Goal: Download file/media

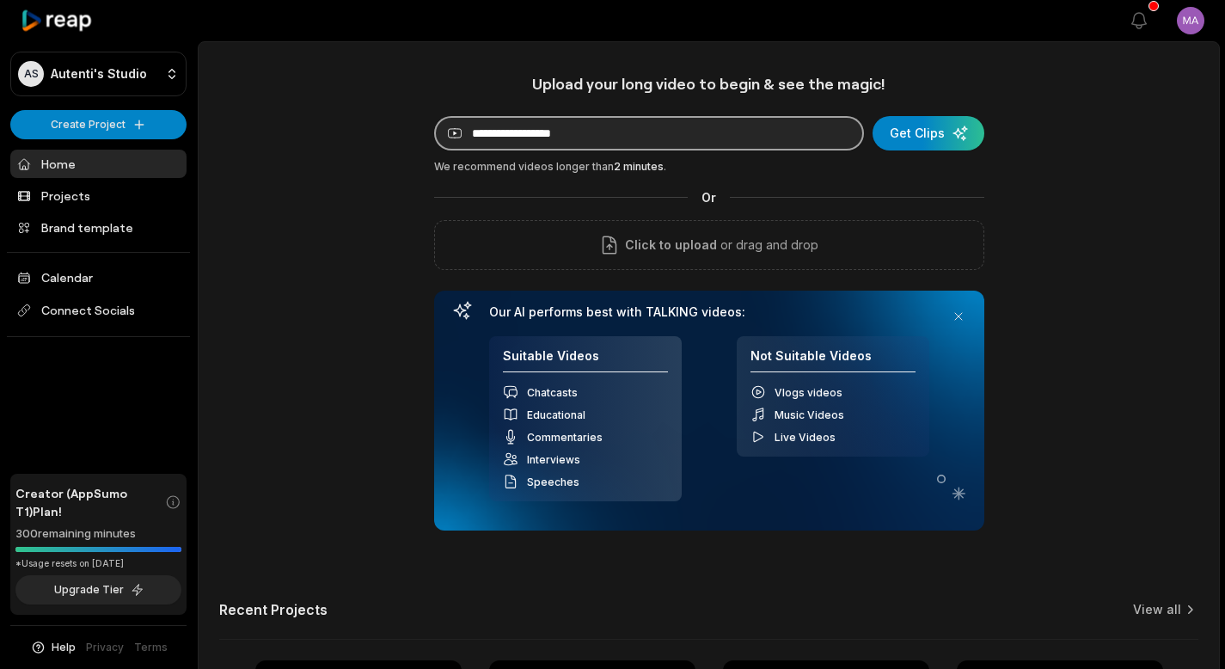
click at [631, 132] on input at bounding box center [649, 133] width 430 height 34
paste input "**********"
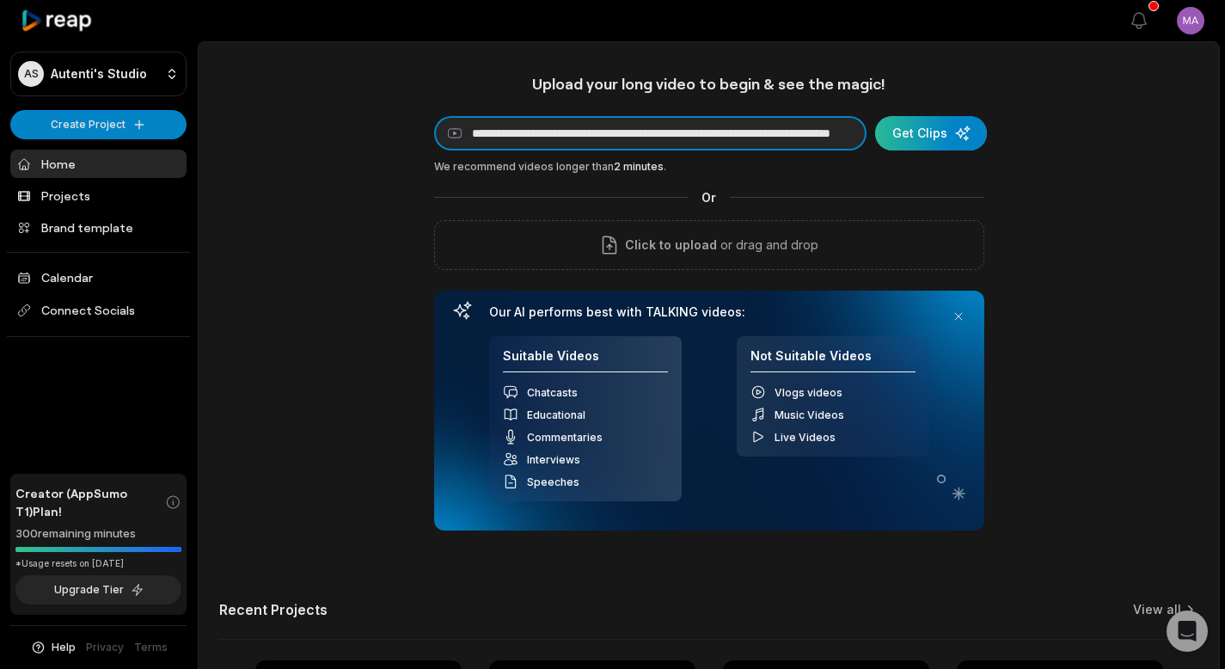
type input "**********"
click at [936, 145] on div "submit" at bounding box center [931, 133] width 112 height 34
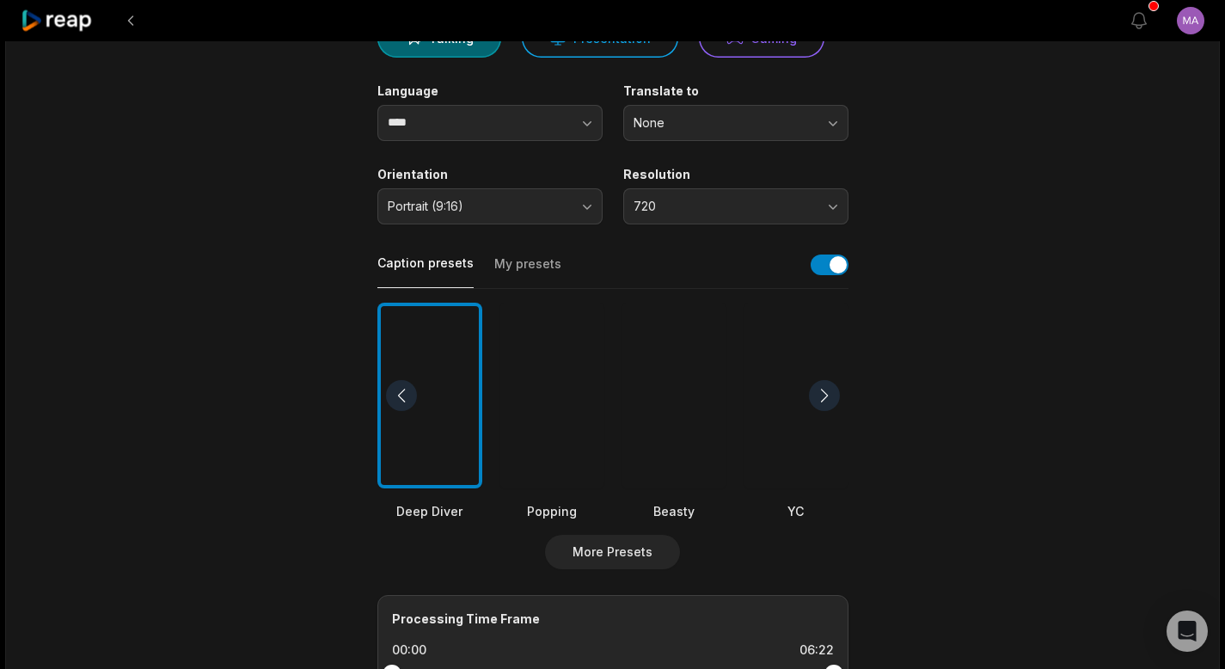
scroll to position [351, 0]
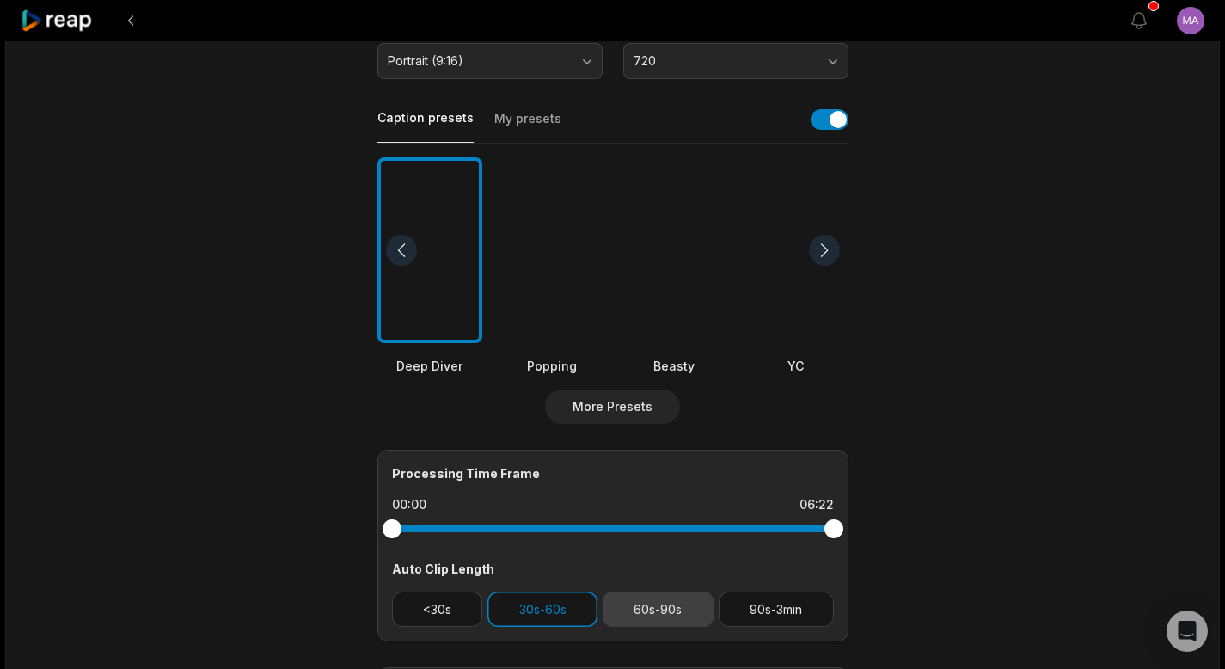
click at [678, 615] on button "60s-90s" at bounding box center [658, 608] width 111 height 35
click at [588, 610] on button "30s-60s" at bounding box center [542, 608] width 110 height 35
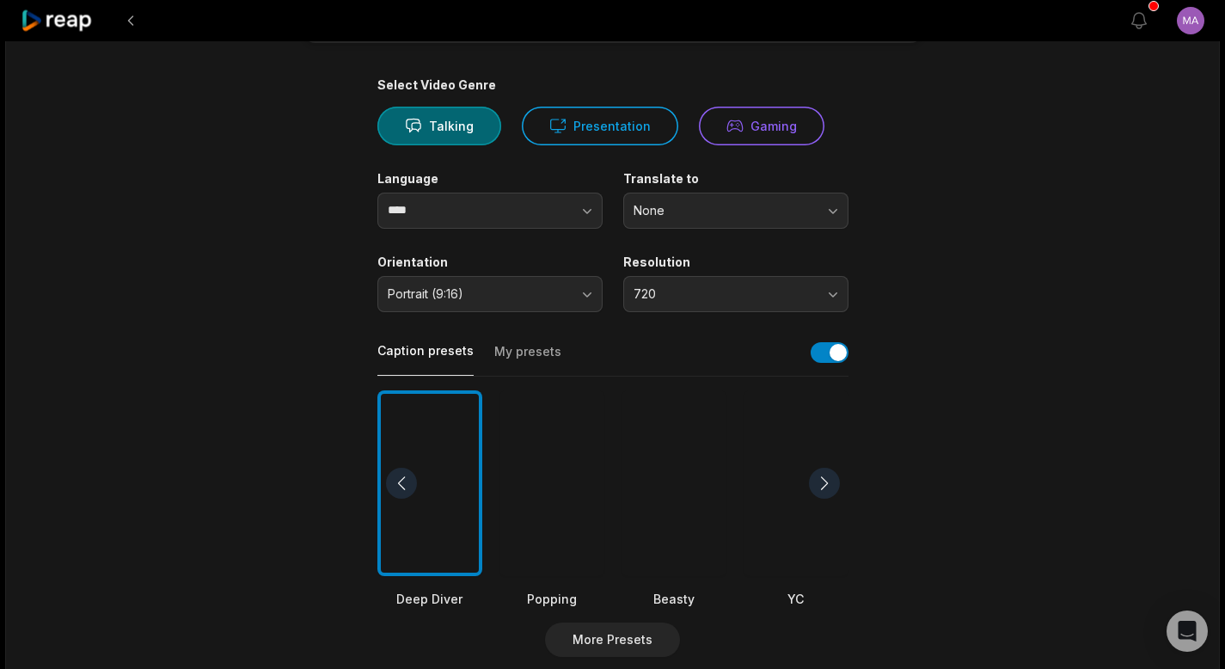
scroll to position [141, 0]
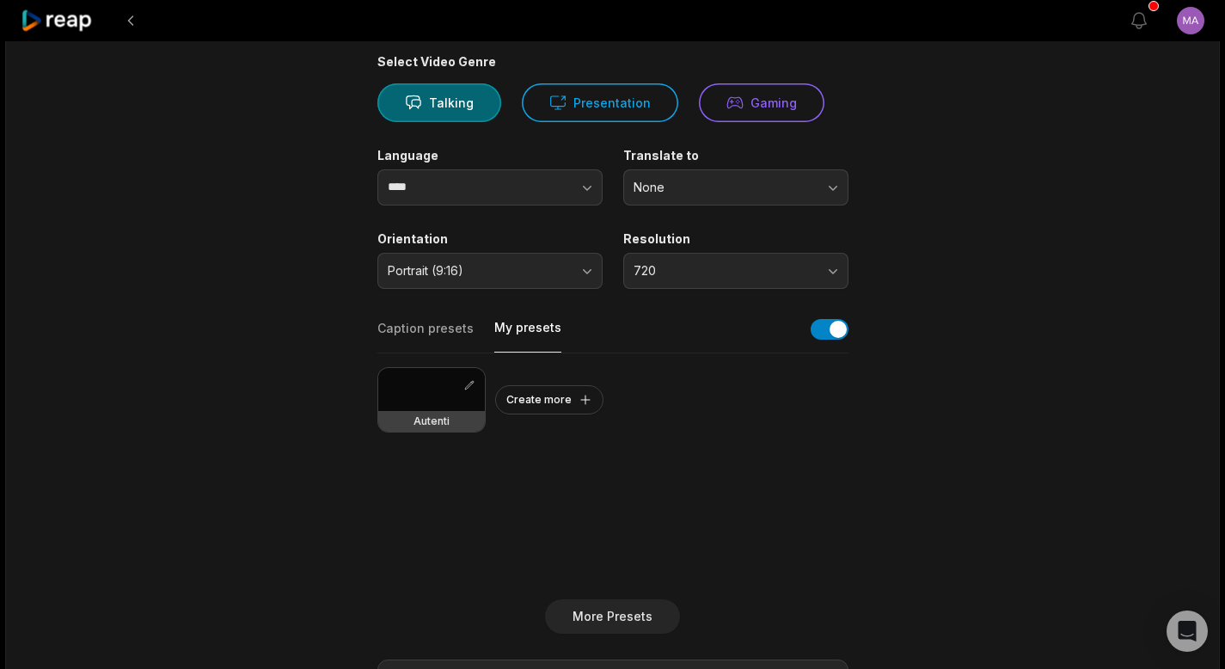
click at [537, 331] on button "My presets" at bounding box center [527, 336] width 67 height 34
click at [407, 396] on div at bounding box center [431, 389] width 107 height 43
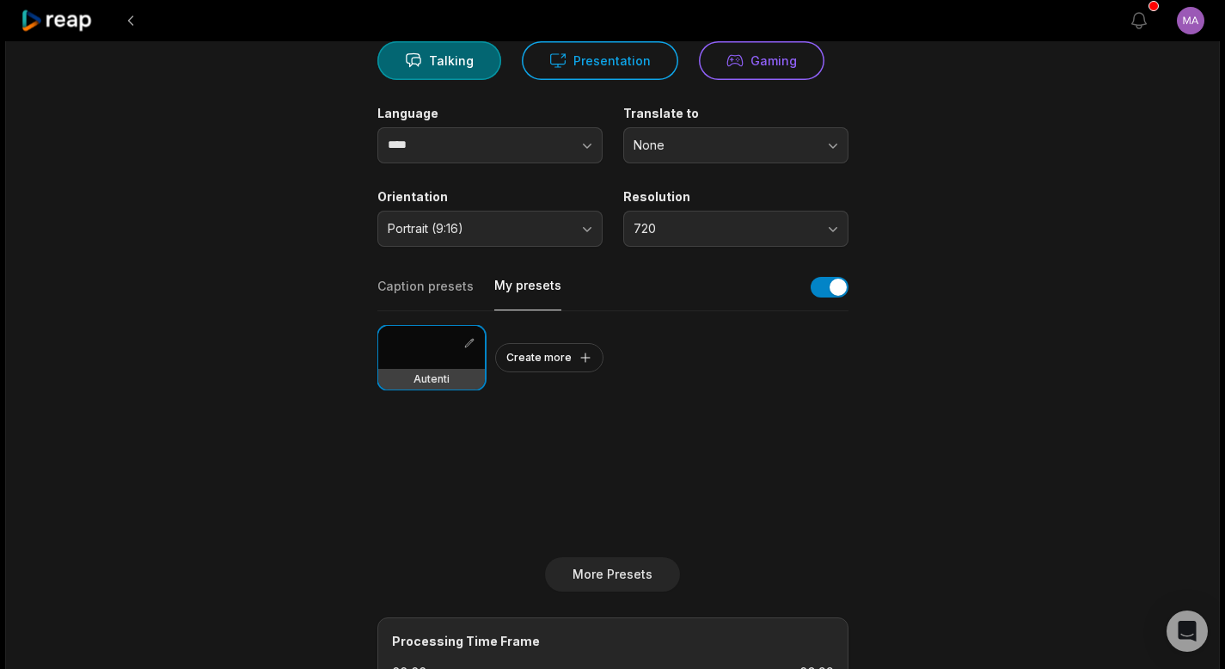
scroll to position [578, 0]
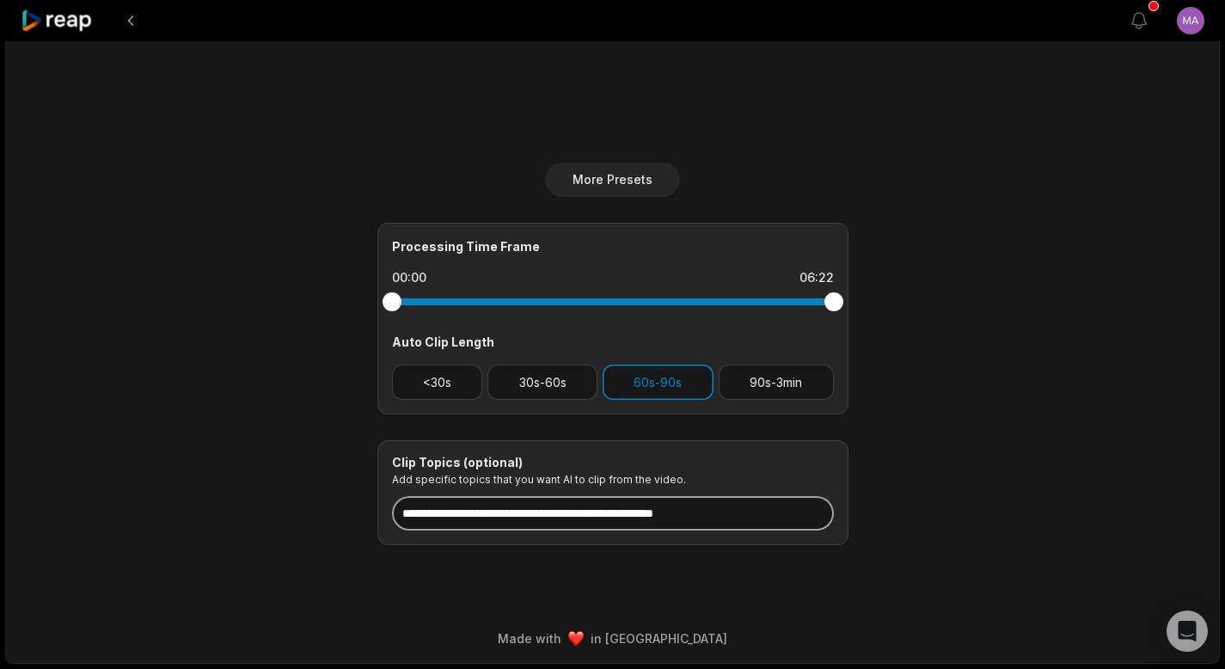
click at [407, 508] on input at bounding box center [613, 513] width 442 height 34
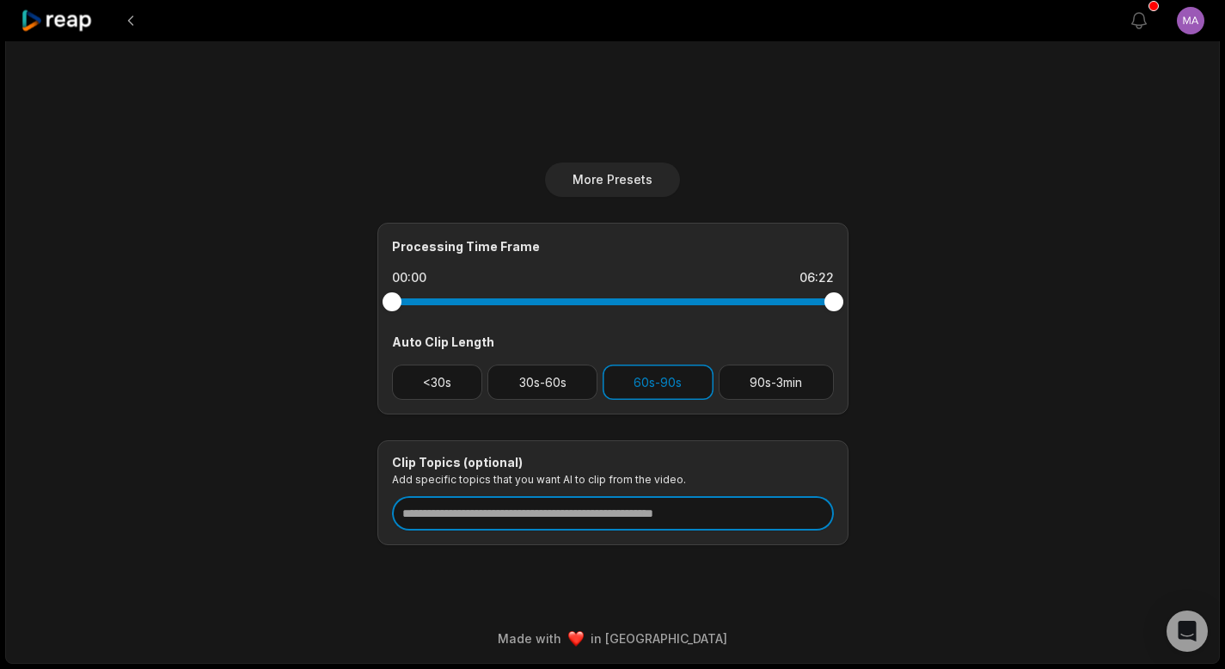
scroll to position [0, 0]
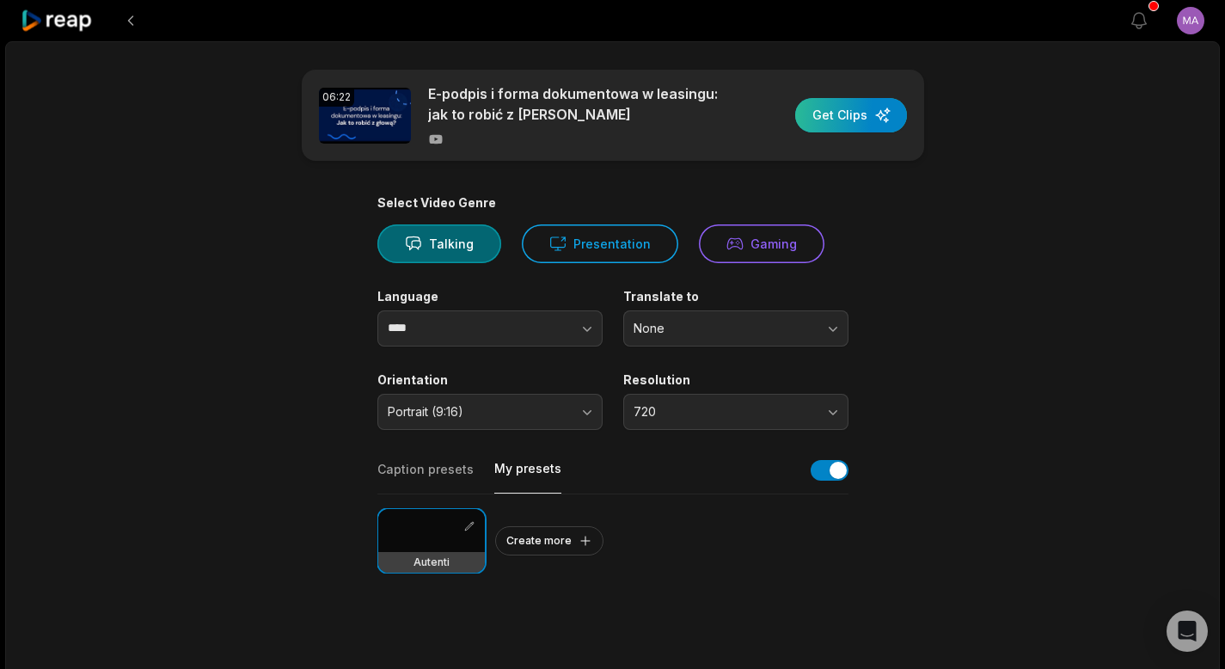
click at [845, 129] on div "button" at bounding box center [851, 115] width 112 height 34
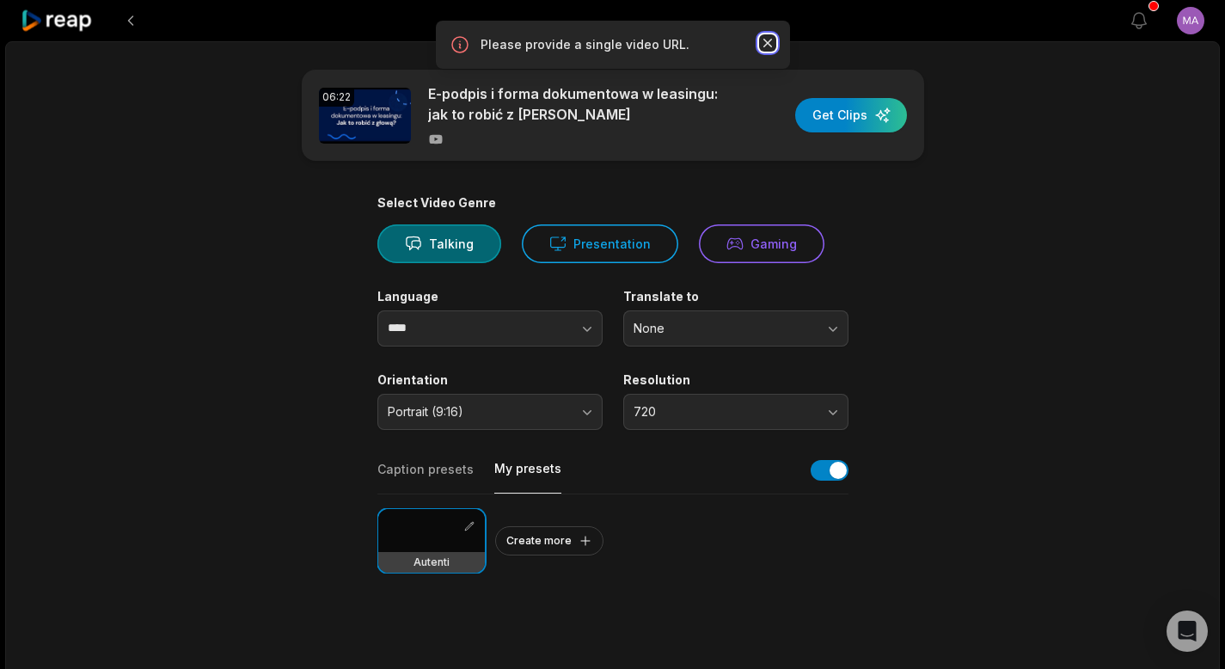
click at [764, 43] on icon "button" at bounding box center [767, 42] width 17 height 17
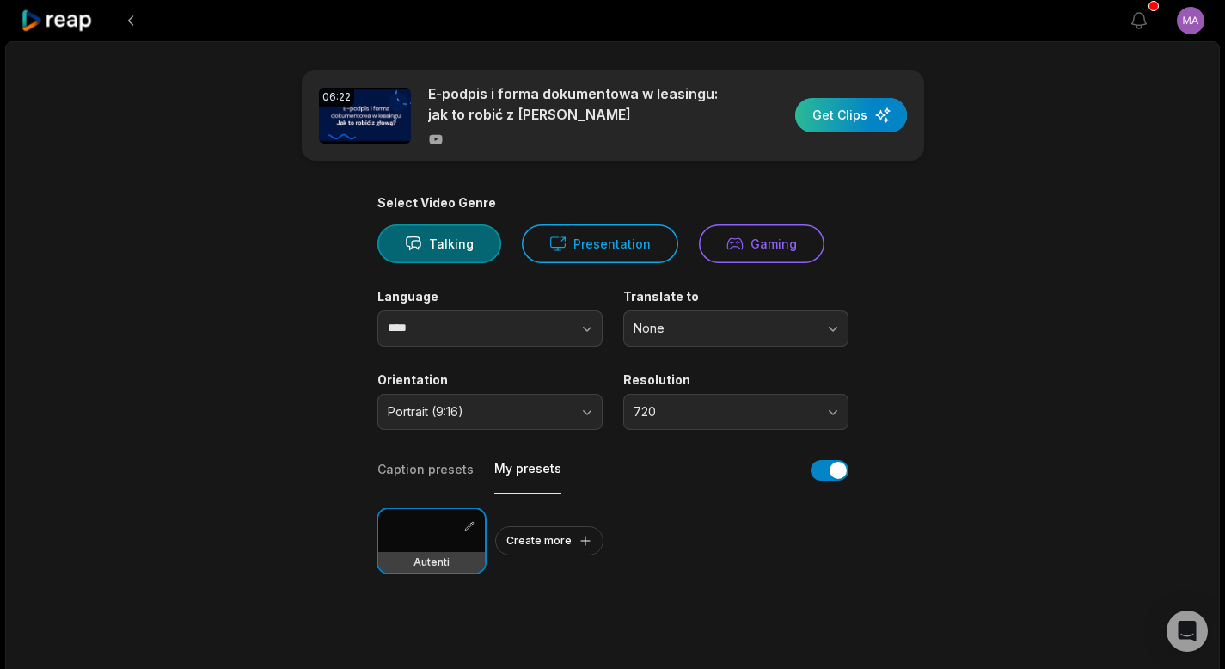
click at [871, 122] on div "button" at bounding box center [851, 115] width 112 height 34
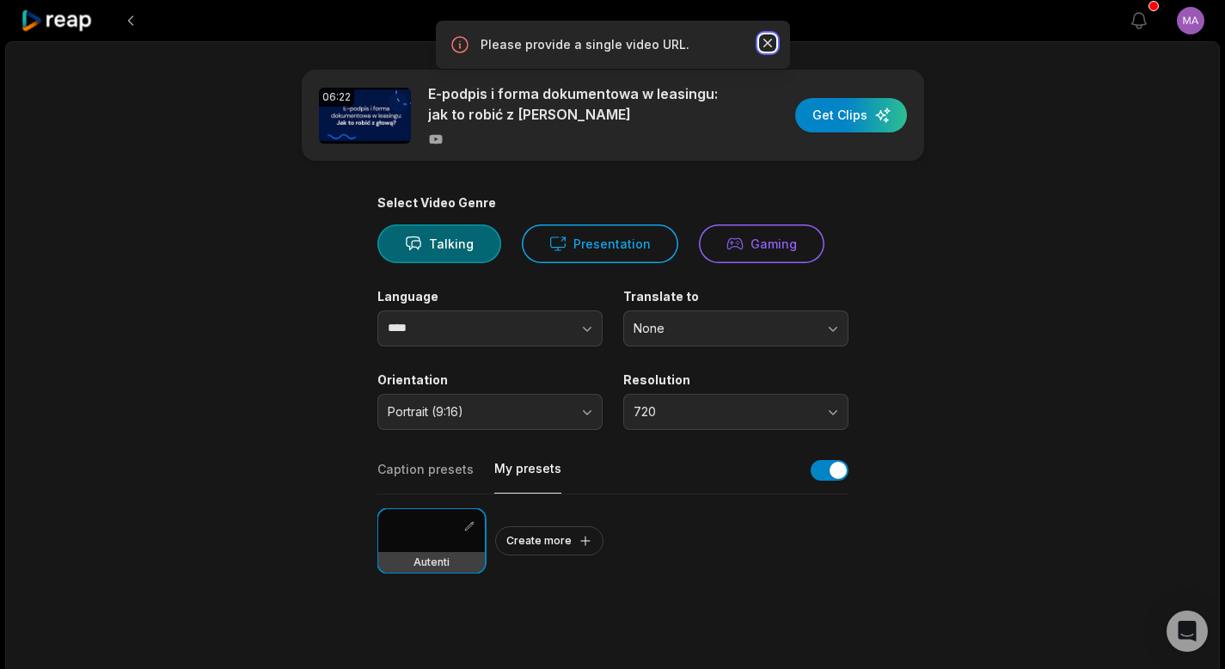
click at [766, 46] on icon "button" at bounding box center [767, 42] width 17 height 17
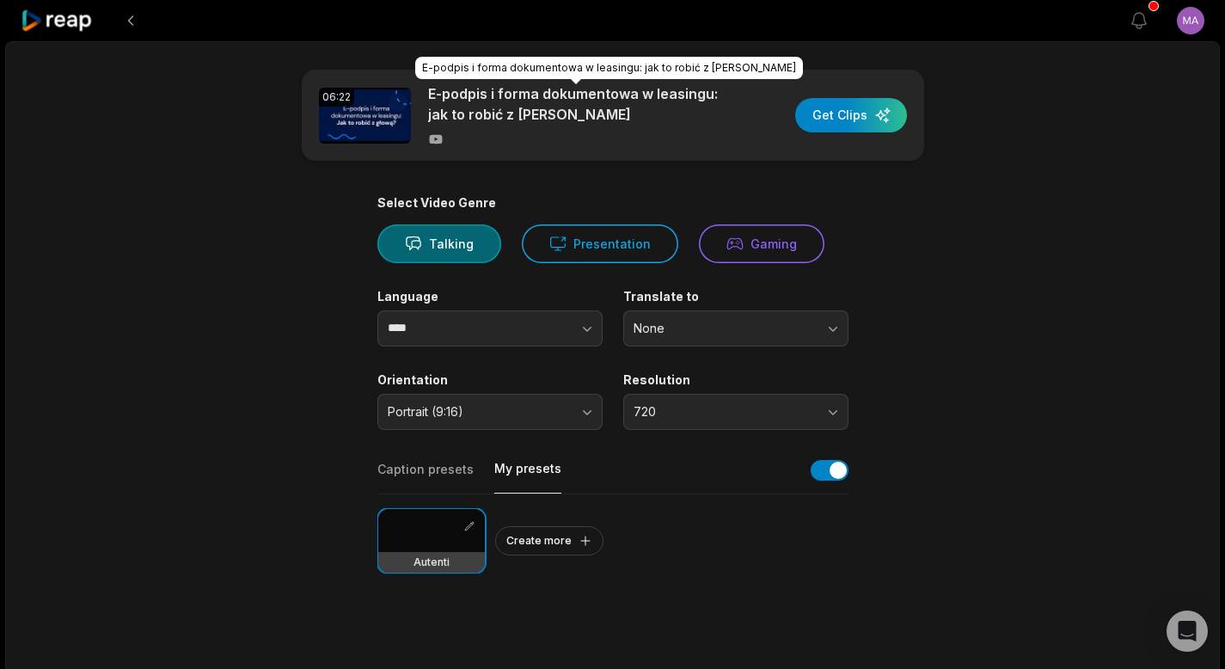
click at [483, 101] on p "E-podpis i forma dokumentowa w leasingu: jak to robić z głową" at bounding box center [576, 103] width 297 height 41
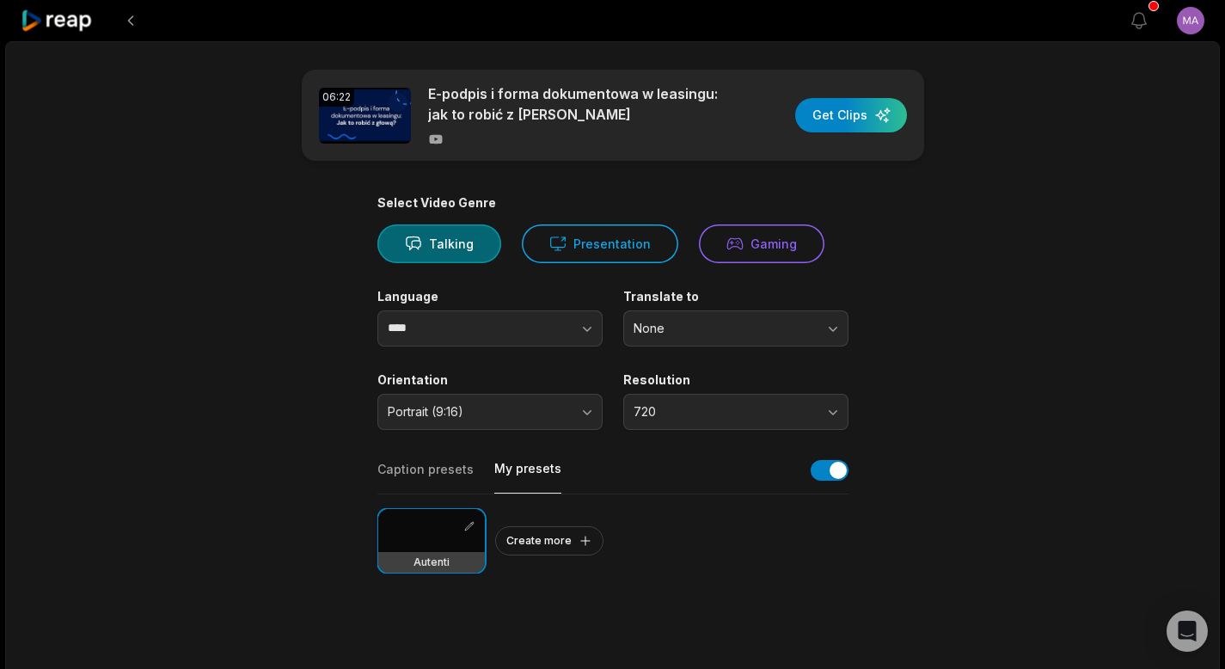
click at [416, 463] on button "Caption presets" at bounding box center [425, 477] width 96 height 33
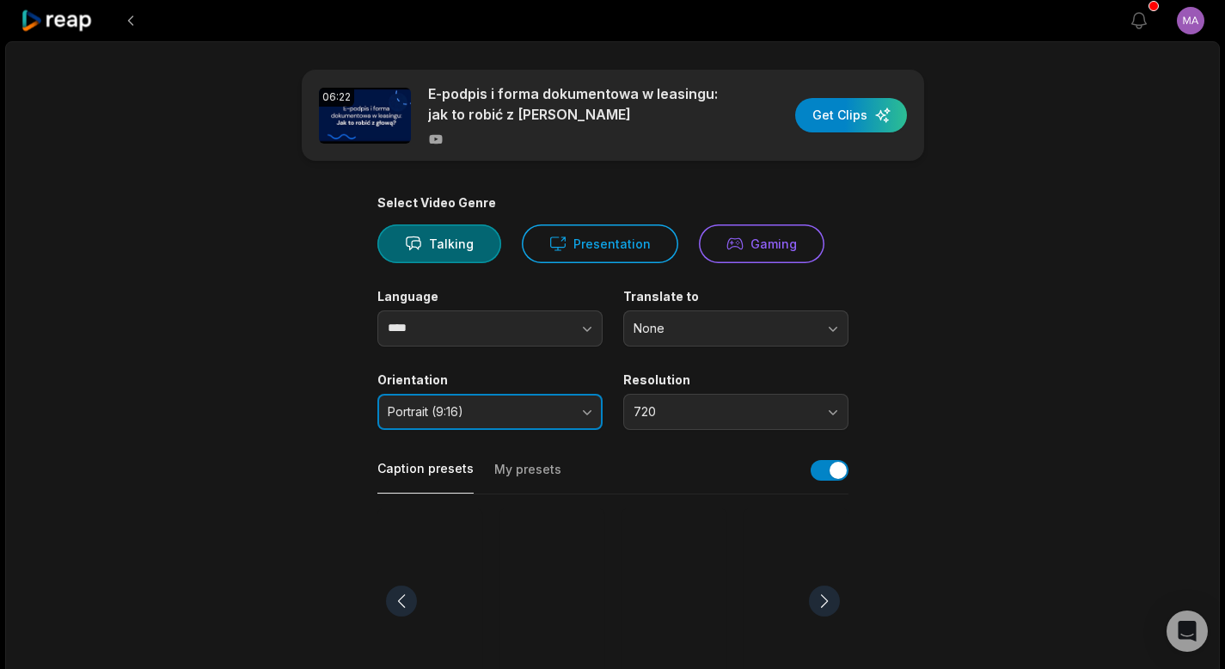
click at [579, 412] on button "Portrait (9:16)" at bounding box center [489, 412] width 225 height 36
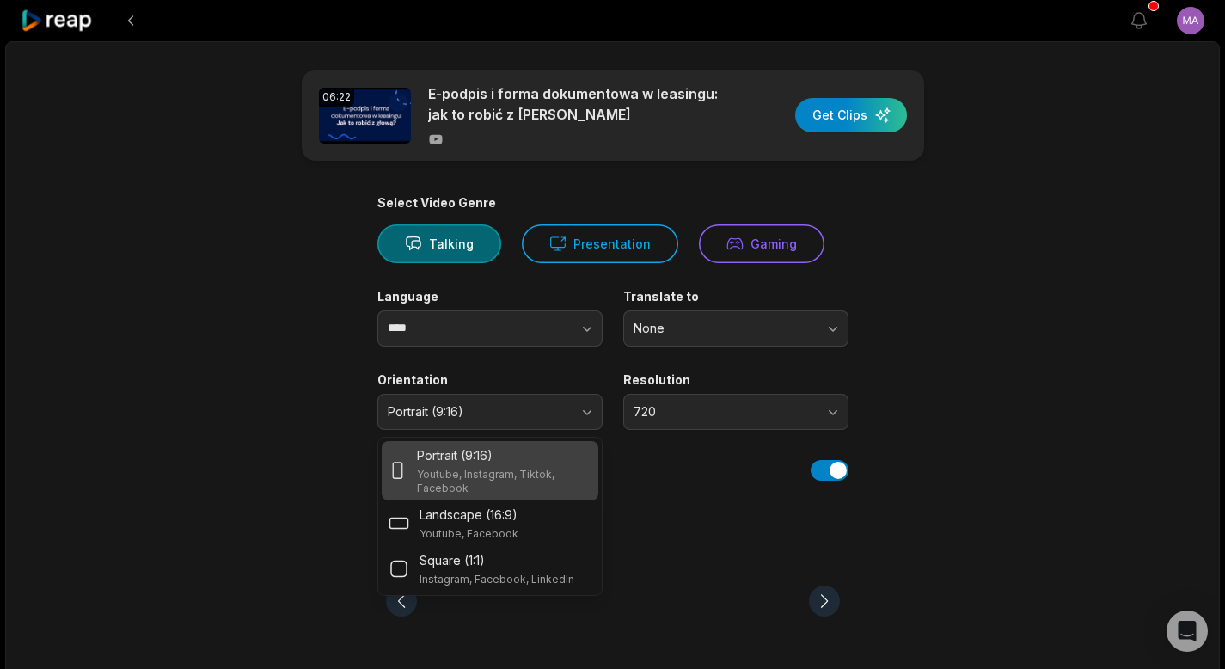
click at [507, 475] on p "Youtube, Instagram, Tiktok, Facebook" at bounding box center [504, 482] width 174 height 28
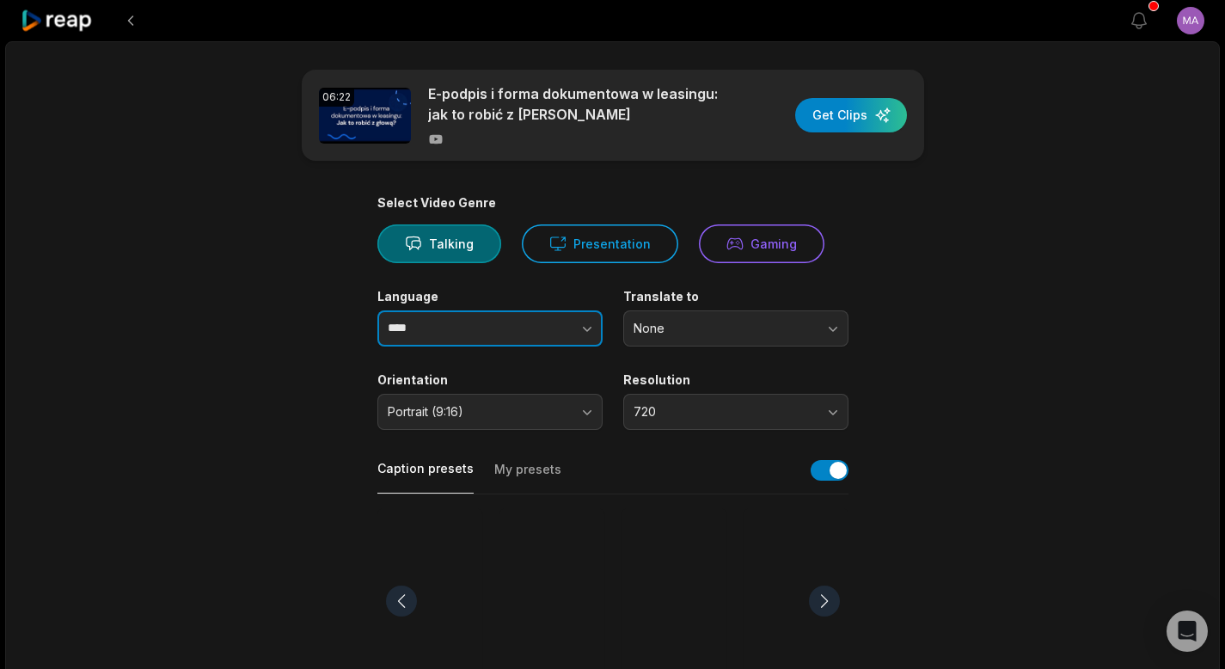
click at [483, 313] on input "****" at bounding box center [489, 328] width 225 height 36
drag, startPoint x: 463, startPoint y: 327, endPoint x: 341, endPoint y: 317, distance: 121.6
click at [344, 318] on main "06:22 E-podpis i forma dokumentowa w leasingu: jak to robić z głową Get Clips S…" at bounding box center [613, 596] width 832 height 1053
type input "******"
click at [458, 254] on button "Talking" at bounding box center [439, 243] width 124 height 39
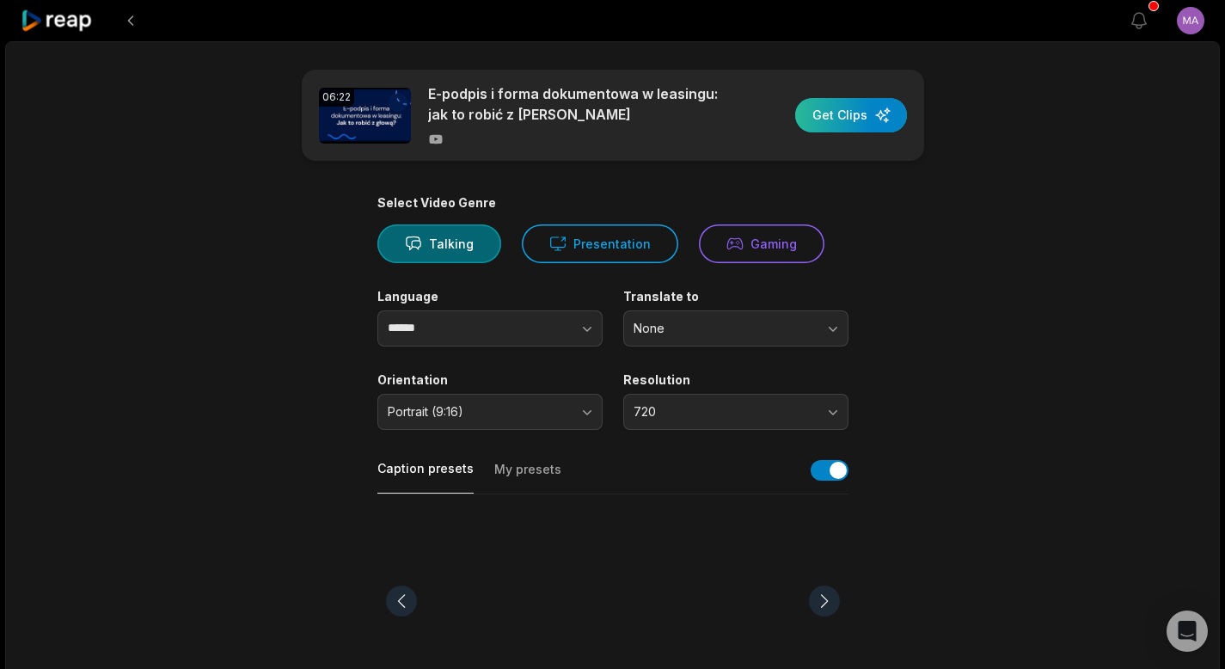
click at [818, 124] on div "button" at bounding box center [851, 115] width 112 height 34
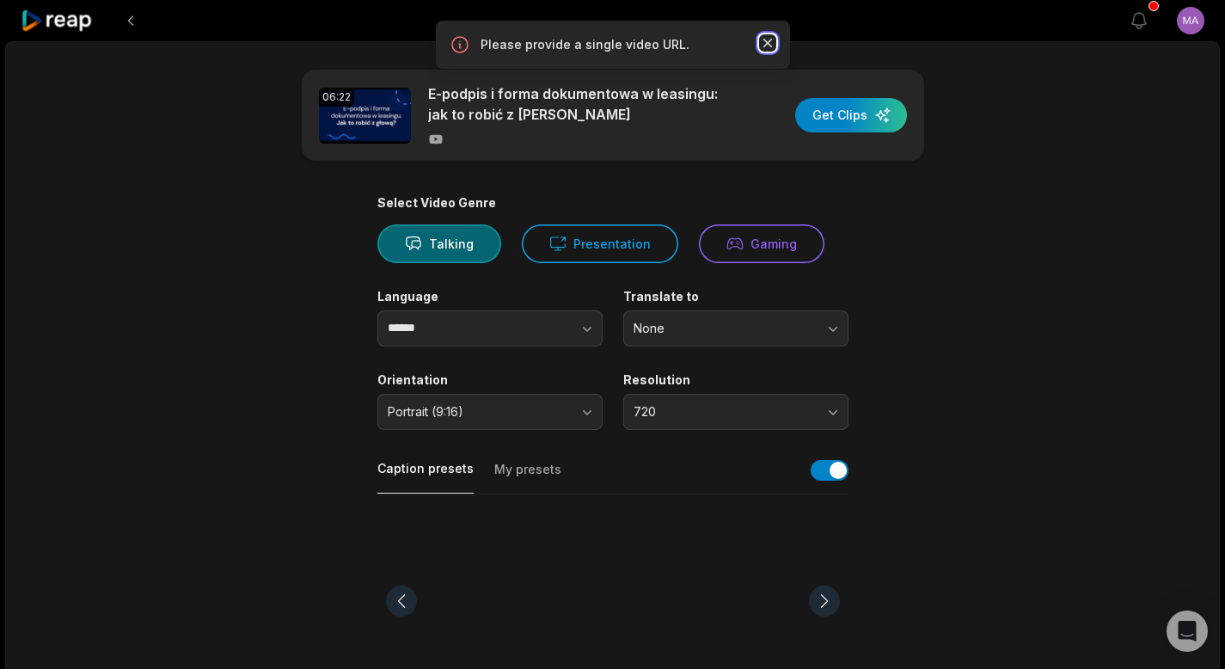
click at [763, 40] on icon "button" at bounding box center [767, 42] width 17 height 17
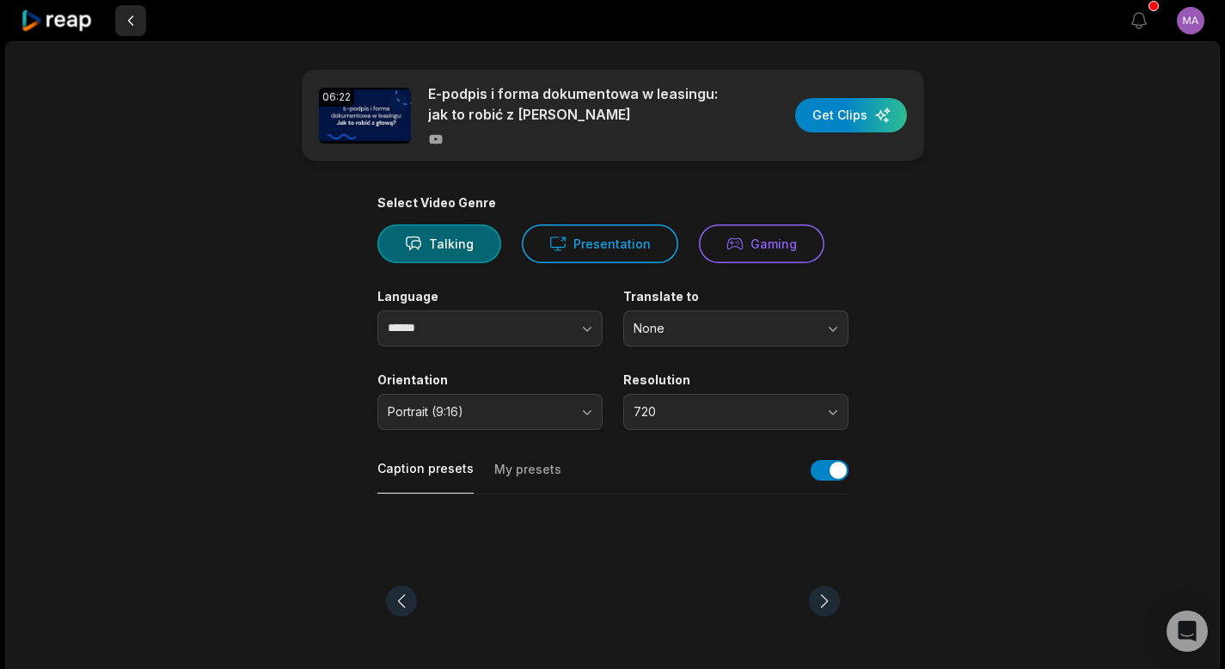
click at [127, 19] on button at bounding box center [130, 20] width 31 height 31
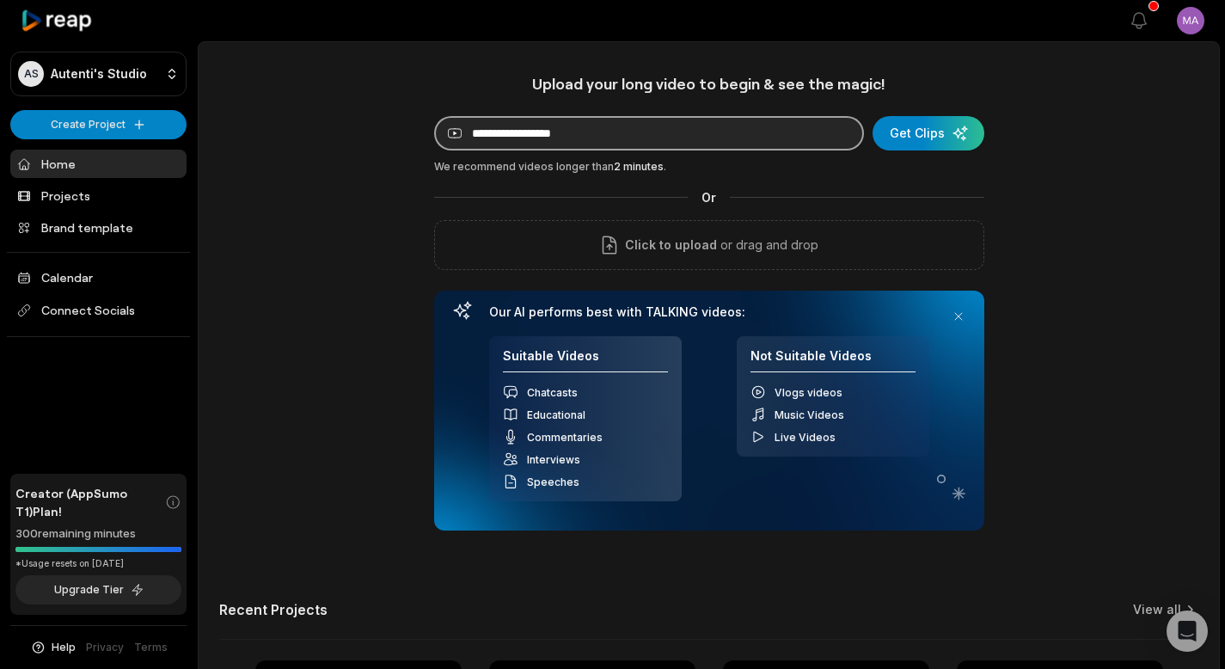
click at [640, 126] on input at bounding box center [649, 133] width 430 height 34
paste input "**********"
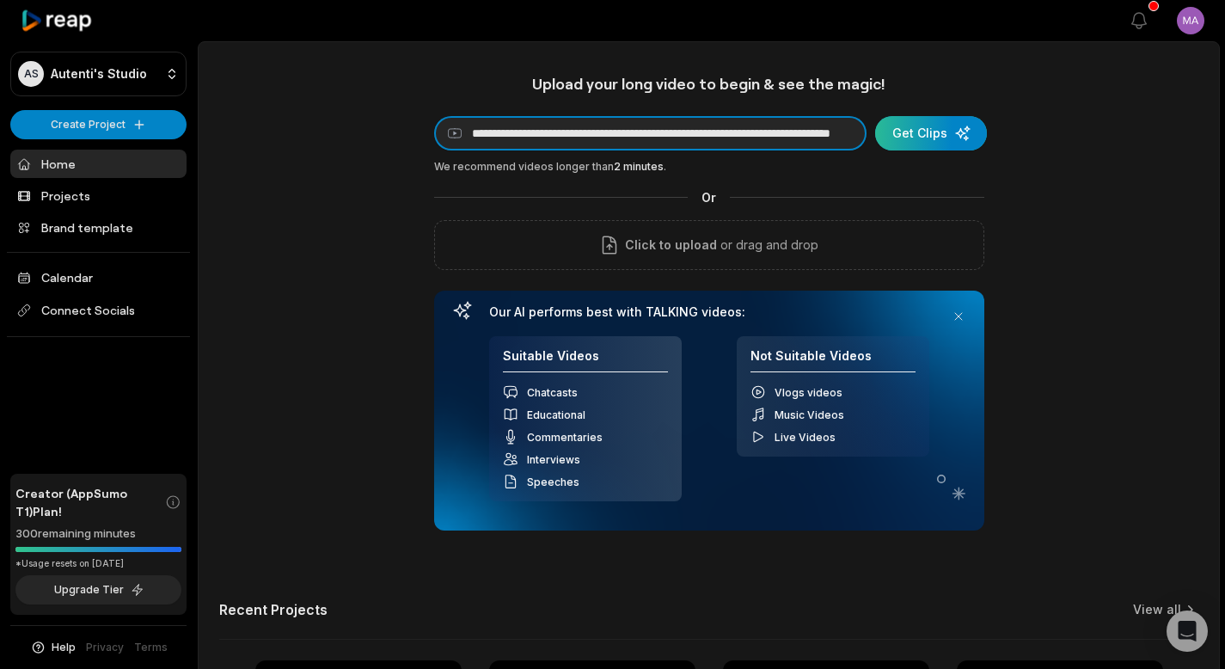
type input "**********"
click at [914, 136] on div "submit" at bounding box center [931, 133] width 112 height 34
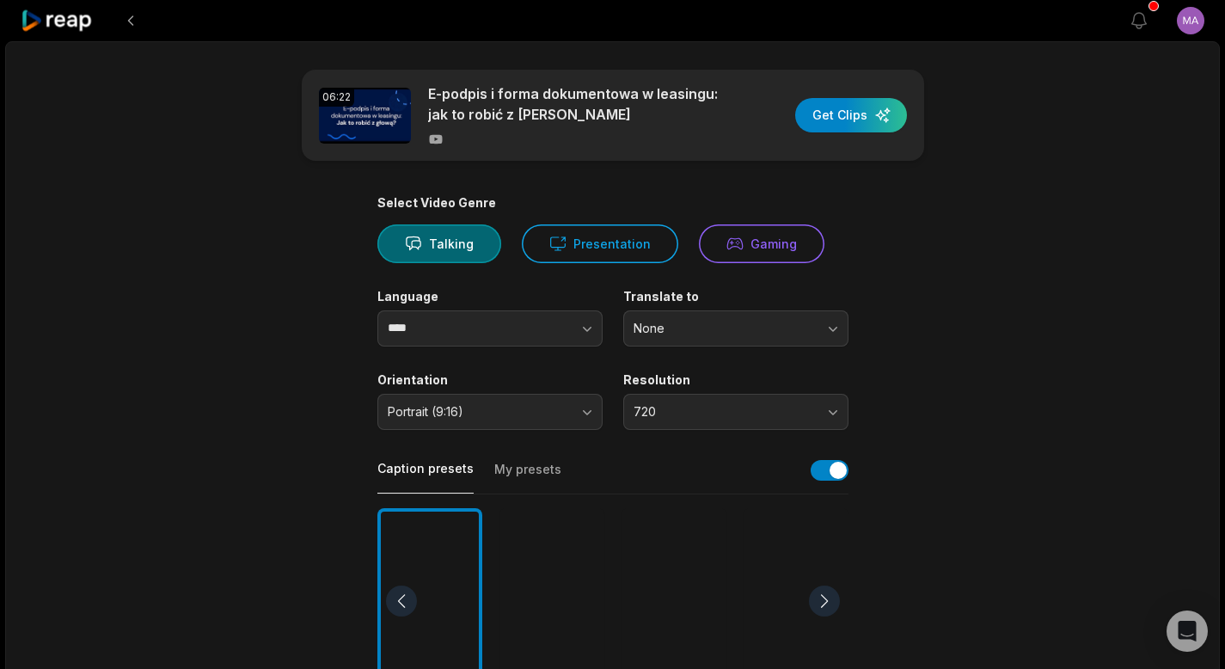
click at [1063, 143] on div "06:22 E-podpis i forma dokumentowa w leasingu: jak to robić z głową Get Clips S…" at bounding box center [612, 641] width 1215 height 1200
click at [864, 119] on div "button" at bounding box center [851, 115] width 112 height 34
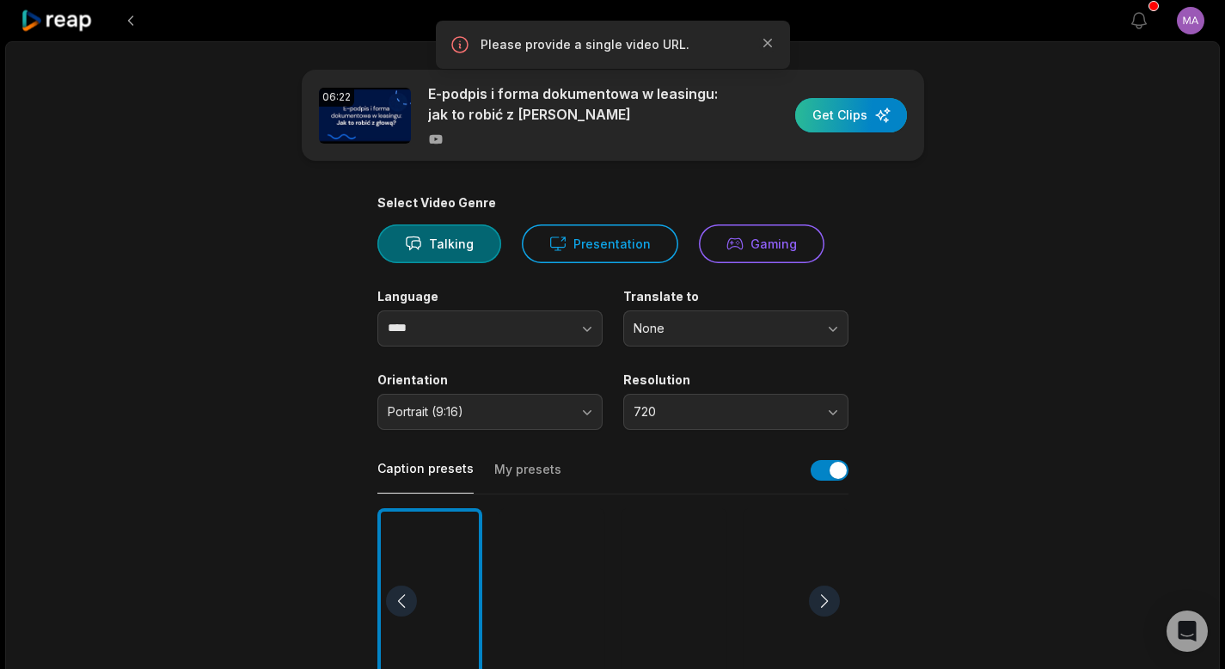
click at [833, 115] on div "button" at bounding box center [851, 115] width 112 height 34
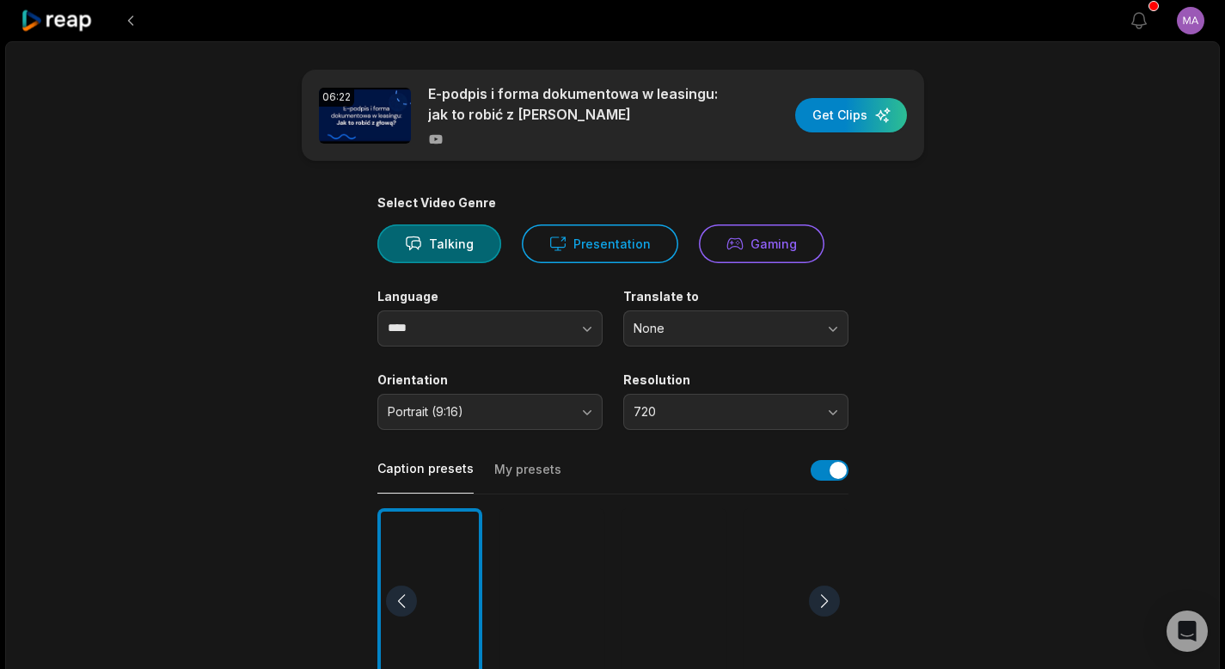
click at [438, 140] on icon at bounding box center [435, 139] width 13 height 9
click at [387, 126] on img at bounding box center [365, 116] width 92 height 56
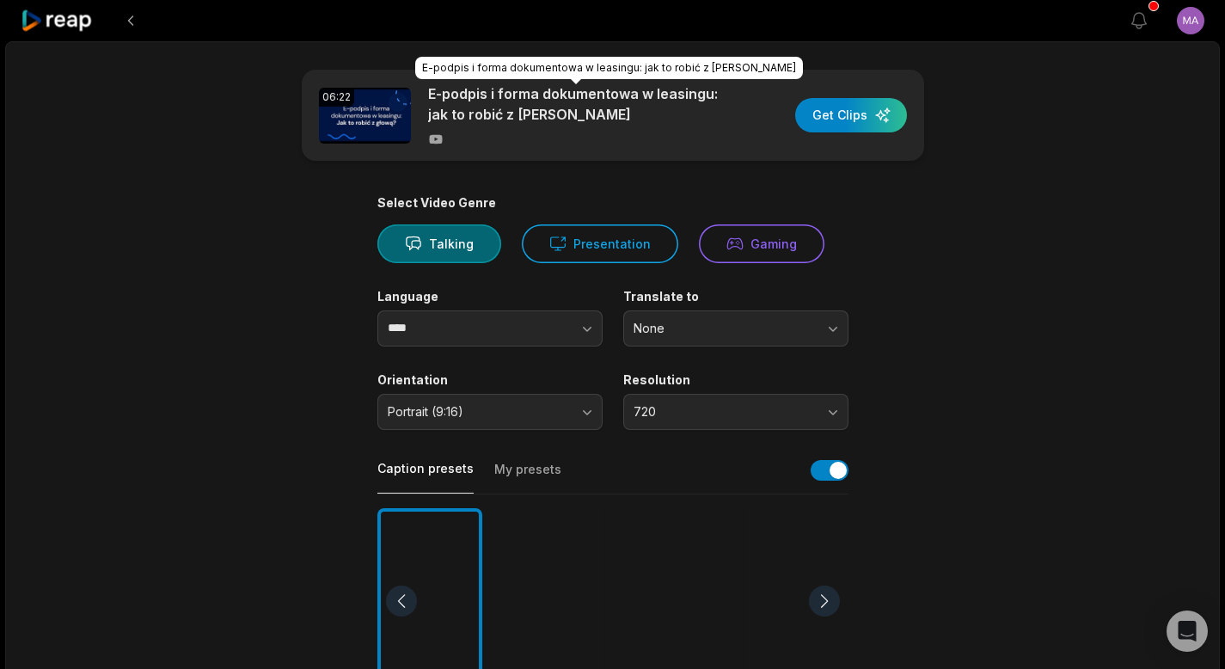
click at [538, 121] on p "E-podpis i forma dokumentowa w leasingu: jak to robić z głową" at bounding box center [576, 103] width 297 height 41
click at [541, 112] on p "E-podpis i forma dokumentowa w leasingu: jak to robić z głową" at bounding box center [576, 103] width 297 height 41
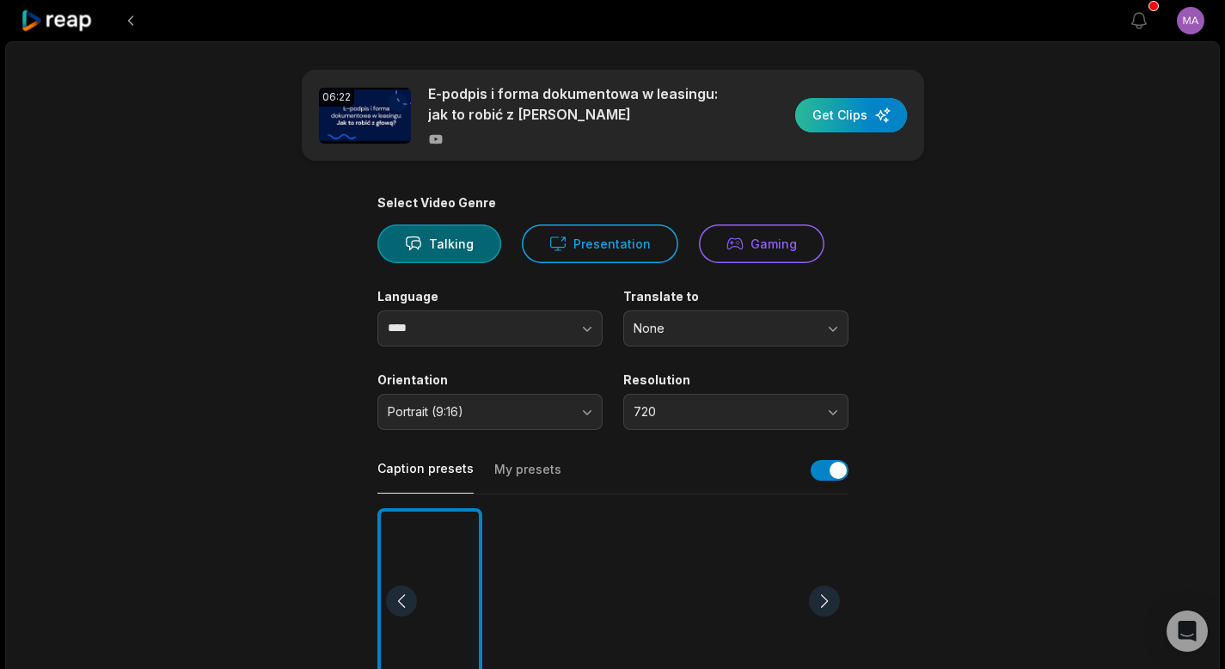
click at [848, 109] on div "button" at bounding box center [851, 115] width 112 height 34
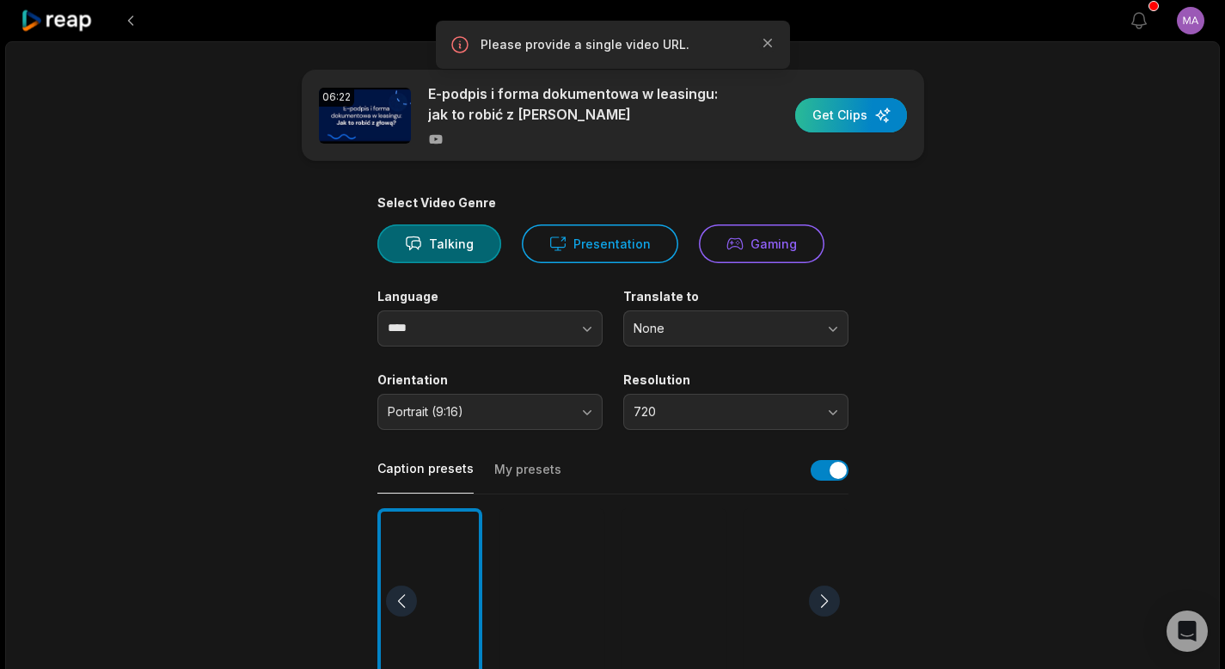
click at [849, 109] on div "button" at bounding box center [851, 115] width 112 height 34
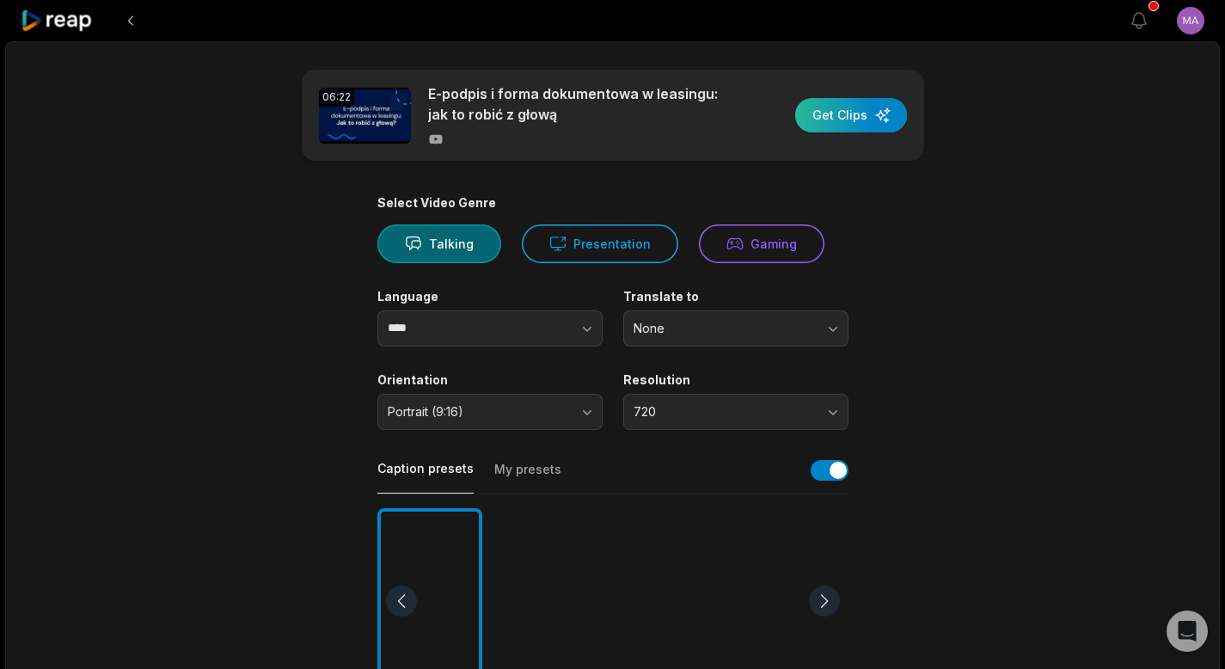
click at [836, 112] on div "button" at bounding box center [851, 115] width 112 height 34
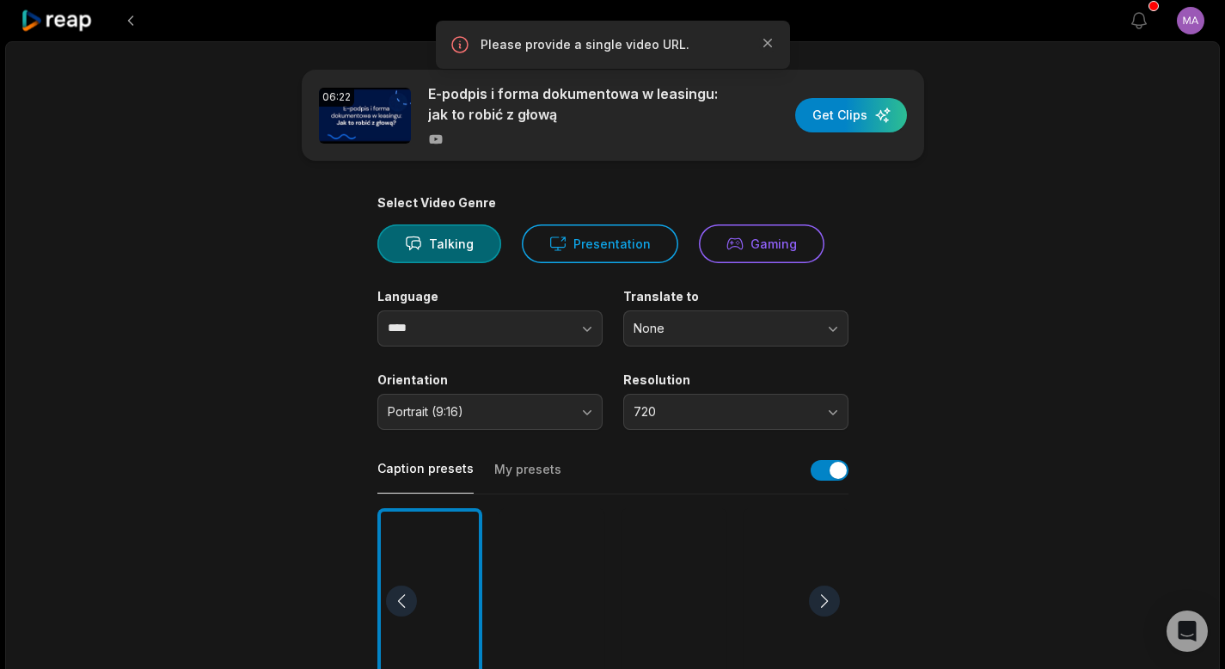
click at [61, 15] on icon at bounding box center [57, 20] width 73 height 23
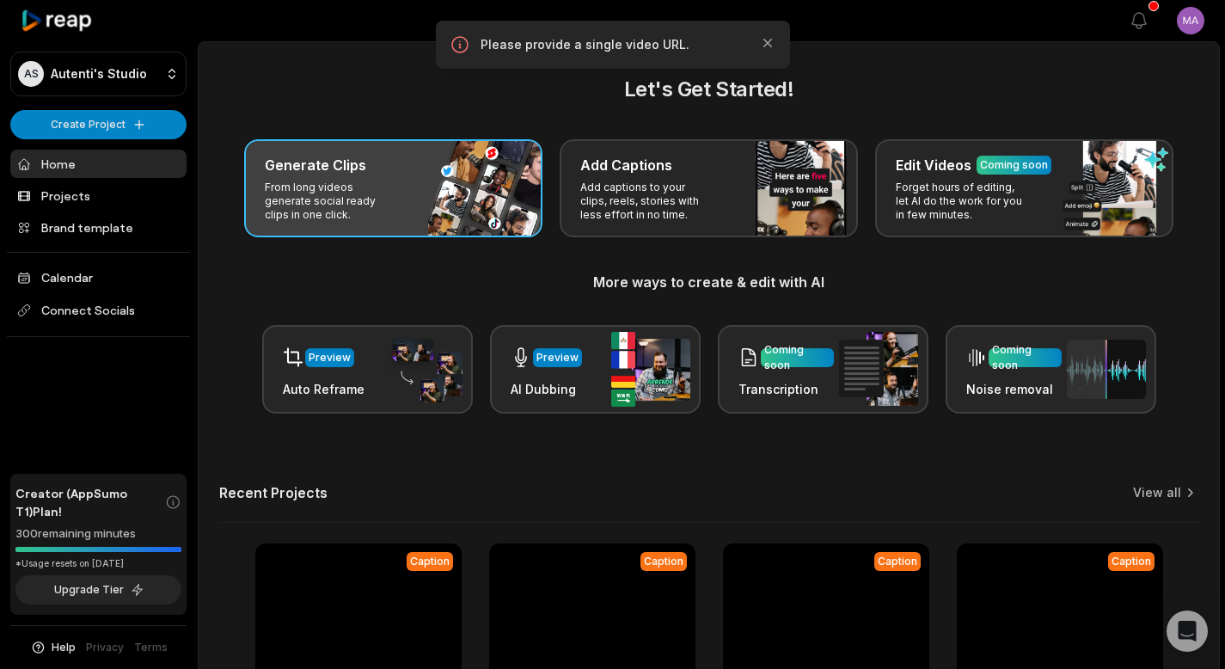
click at [354, 167] on h3 "Generate Clips" at bounding box center [315, 165] width 101 height 21
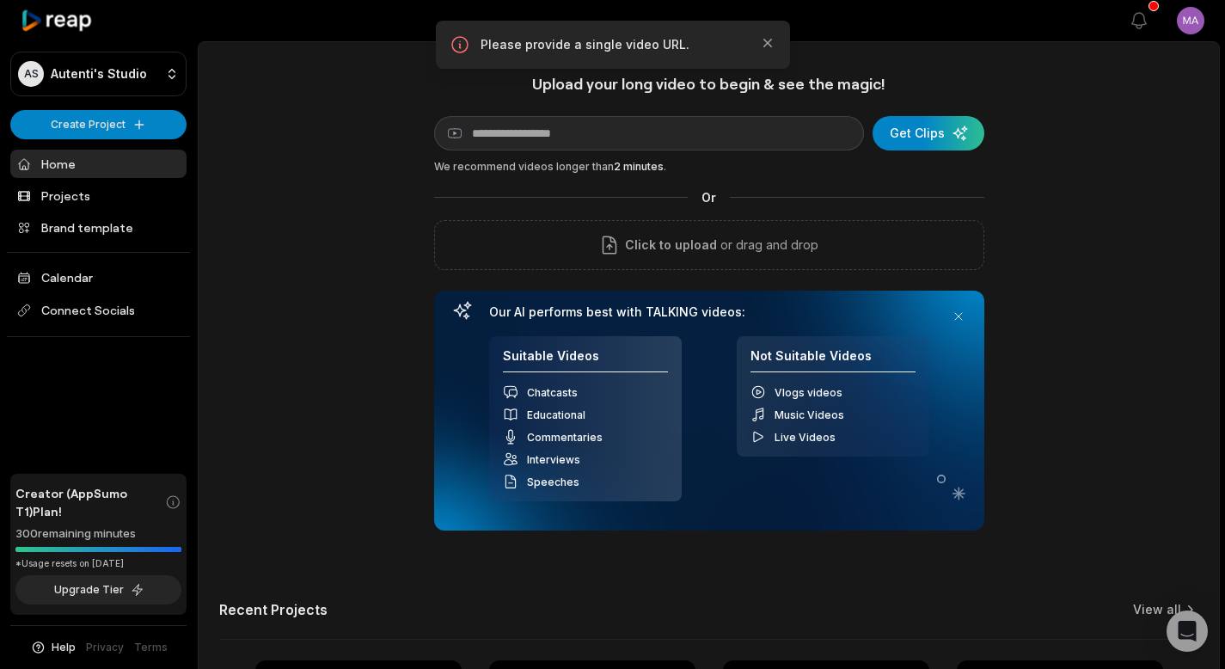
click at [40, 19] on icon at bounding box center [57, 20] width 73 height 23
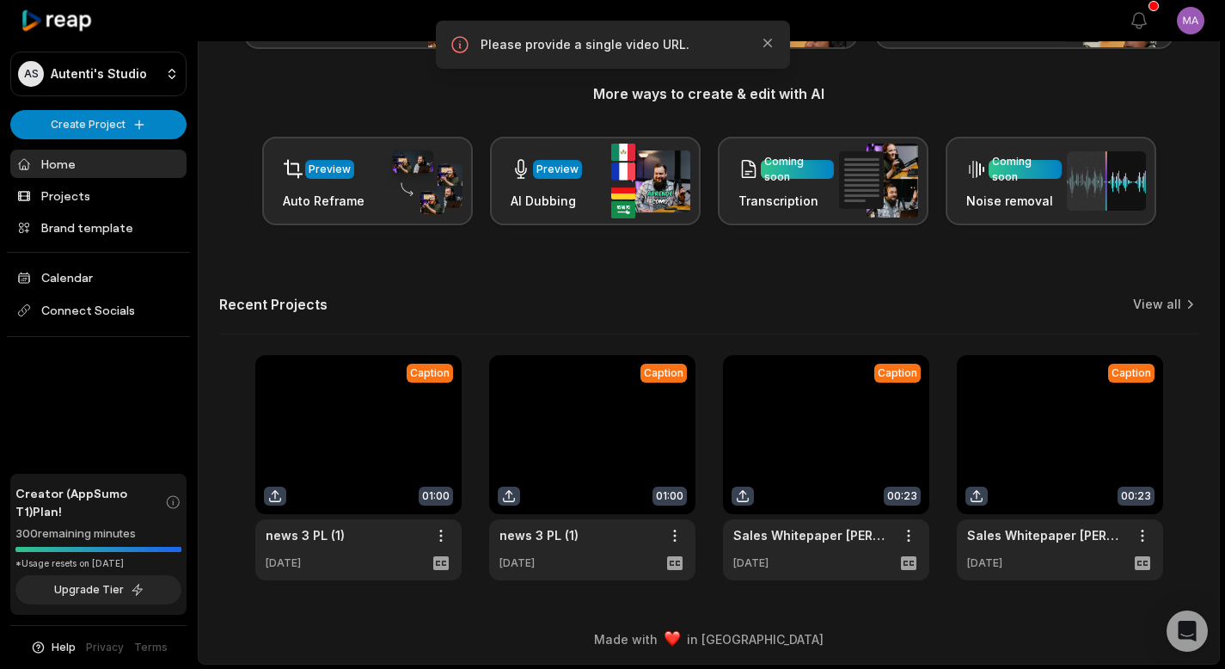
scroll to position [189, 0]
click at [1159, 300] on link "View all" at bounding box center [1157, 303] width 48 height 17
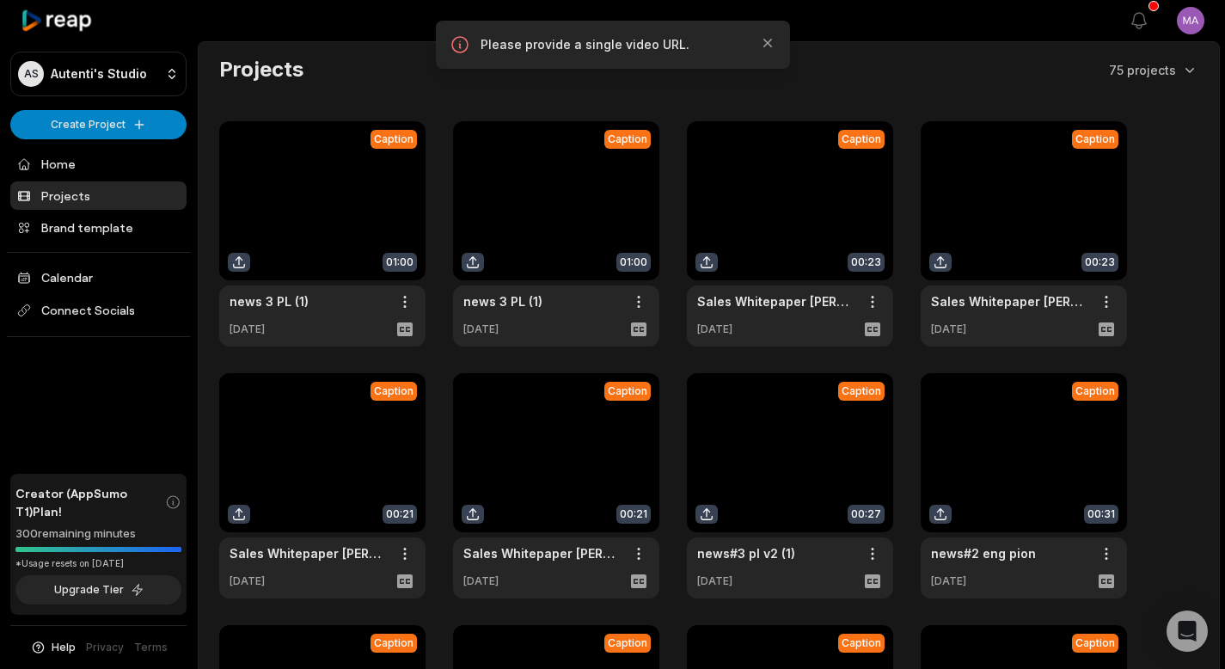
scroll to position [333, 0]
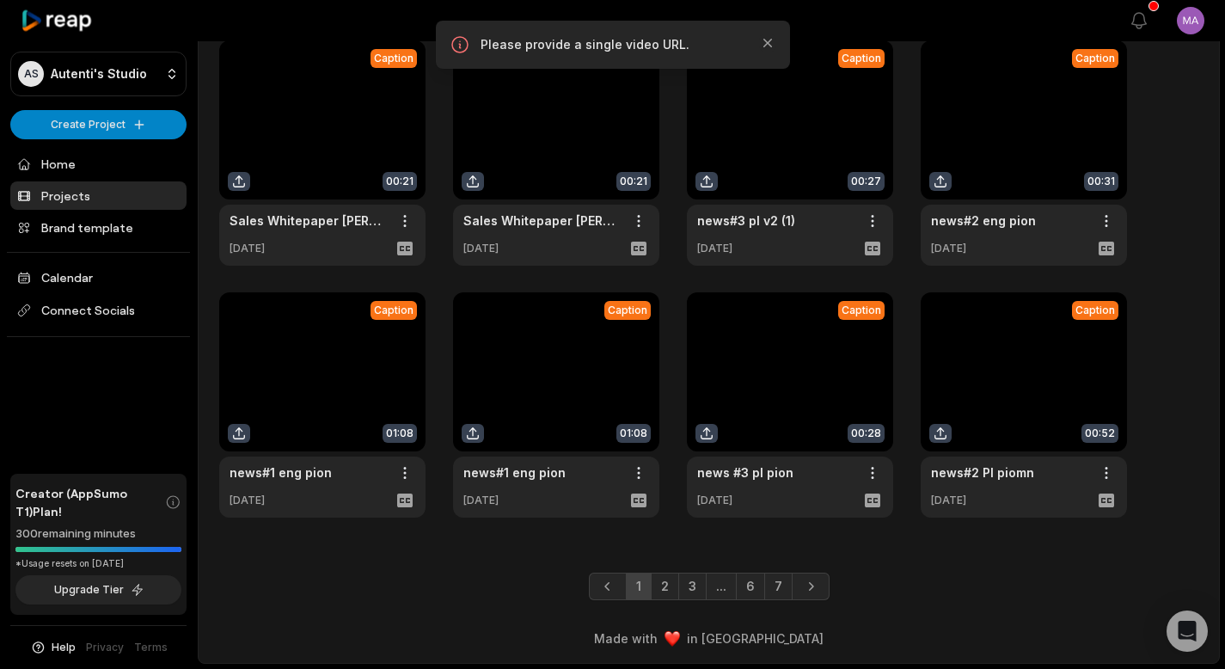
drag, startPoint x: 781, startPoint y: 587, endPoint x: 812, endPoint y: 577, distance: 33.4
click at [781, 587] on link "7" at bounding box center [778, 587] width 28 height 28
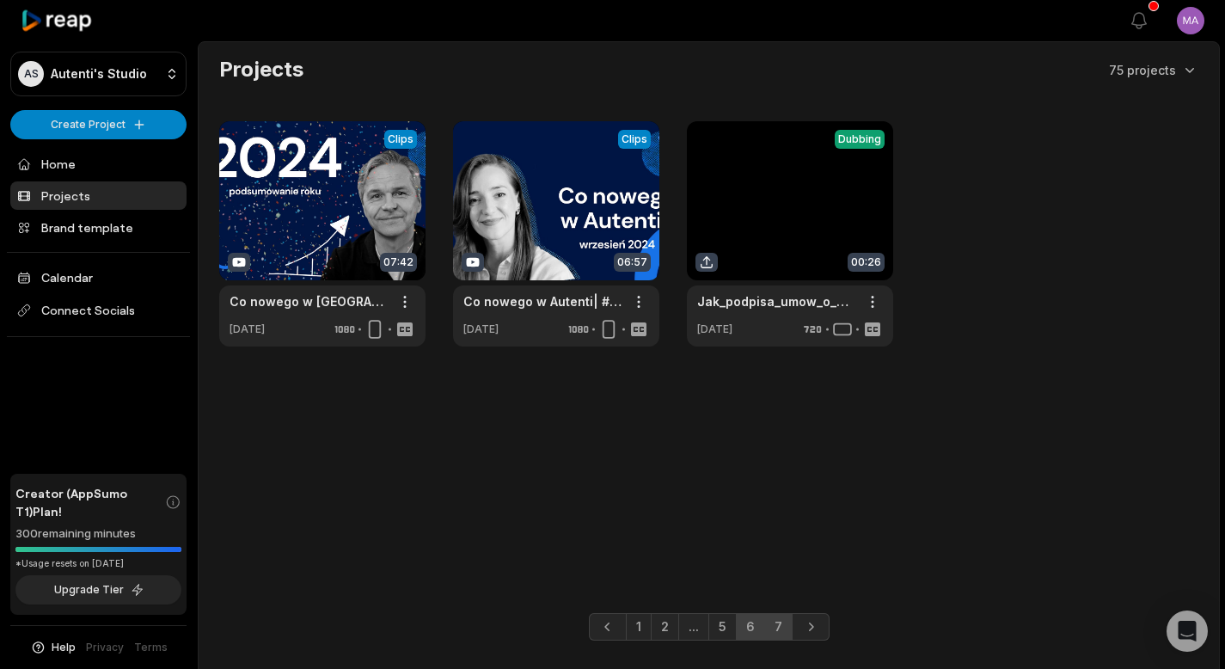
click at [754, 628] on link "6" at bounding box center [750, 627] width 29 height 28
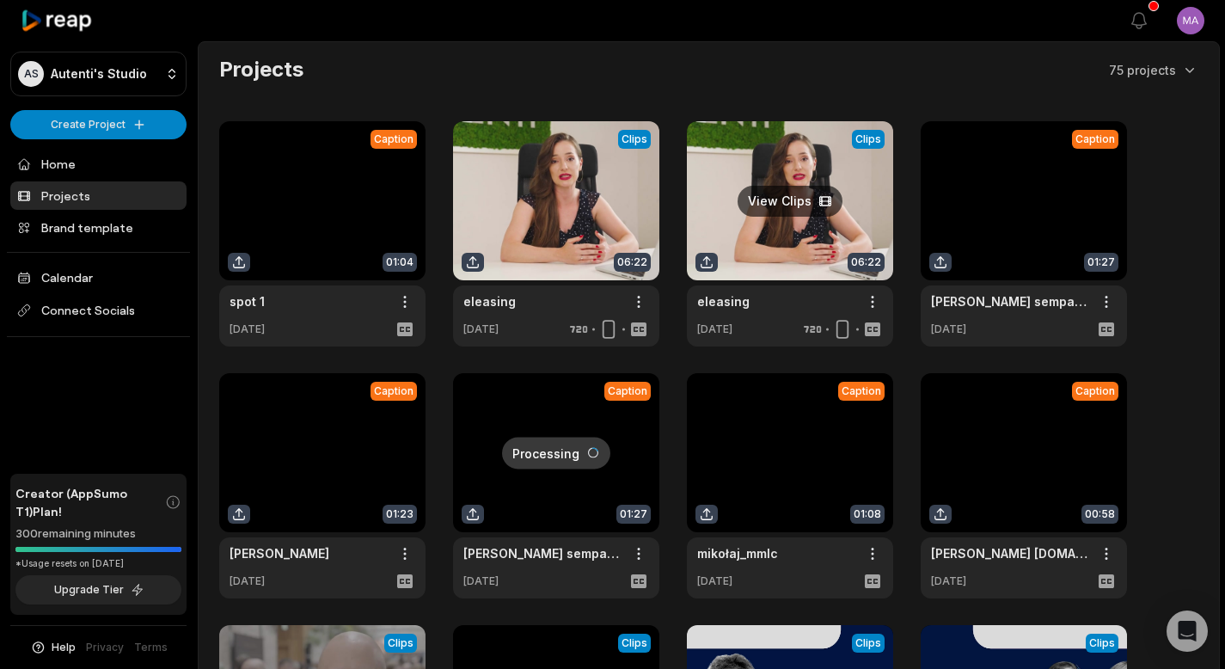
click at [806, 183] on link at bounding box center [790, 233] width 206 height 225
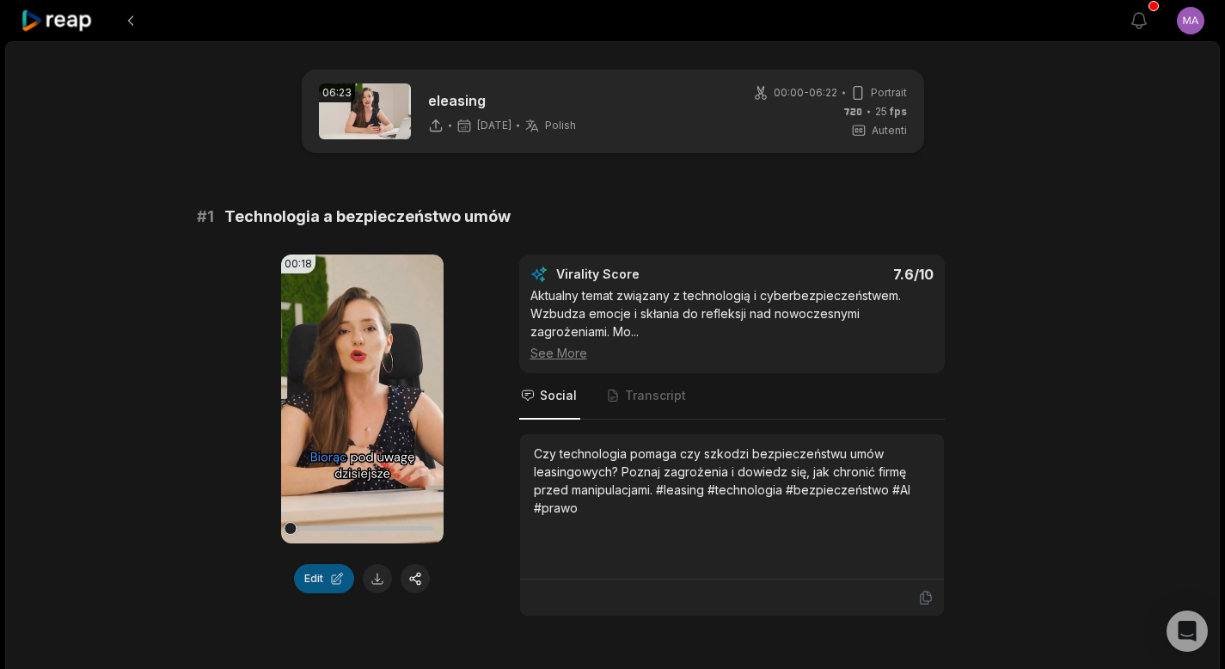
click at [341, 572] on button "Edit" at bounding box center [324, 578] width 60 height 29
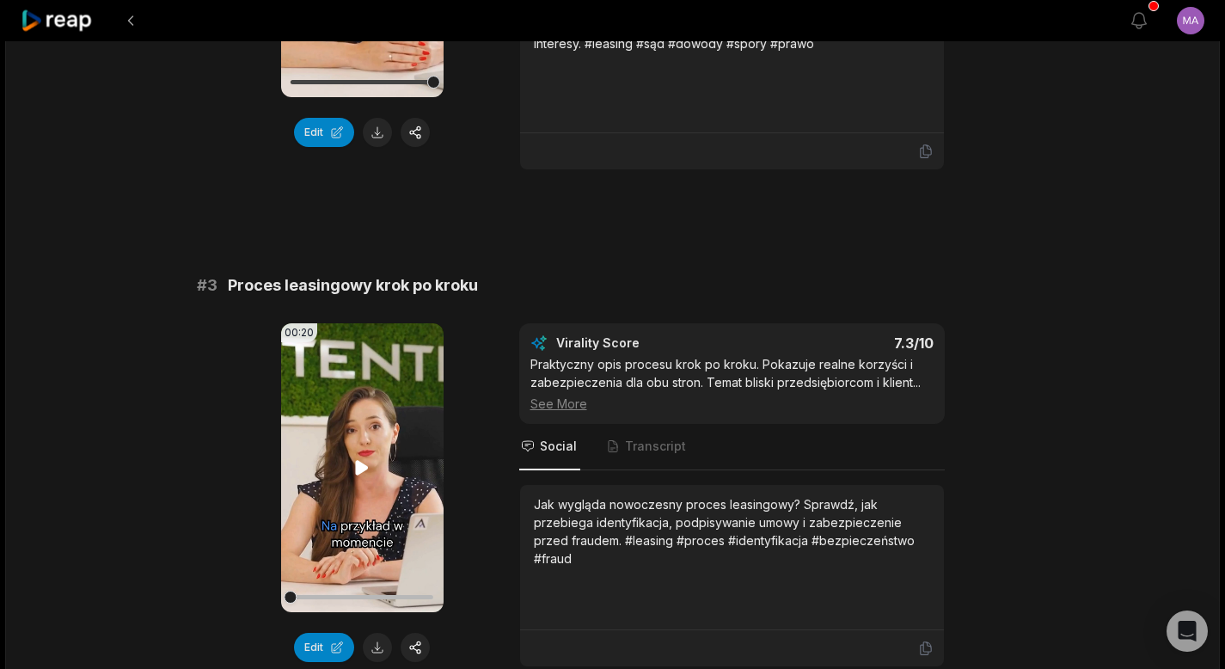
scroll to position [1034, 0]
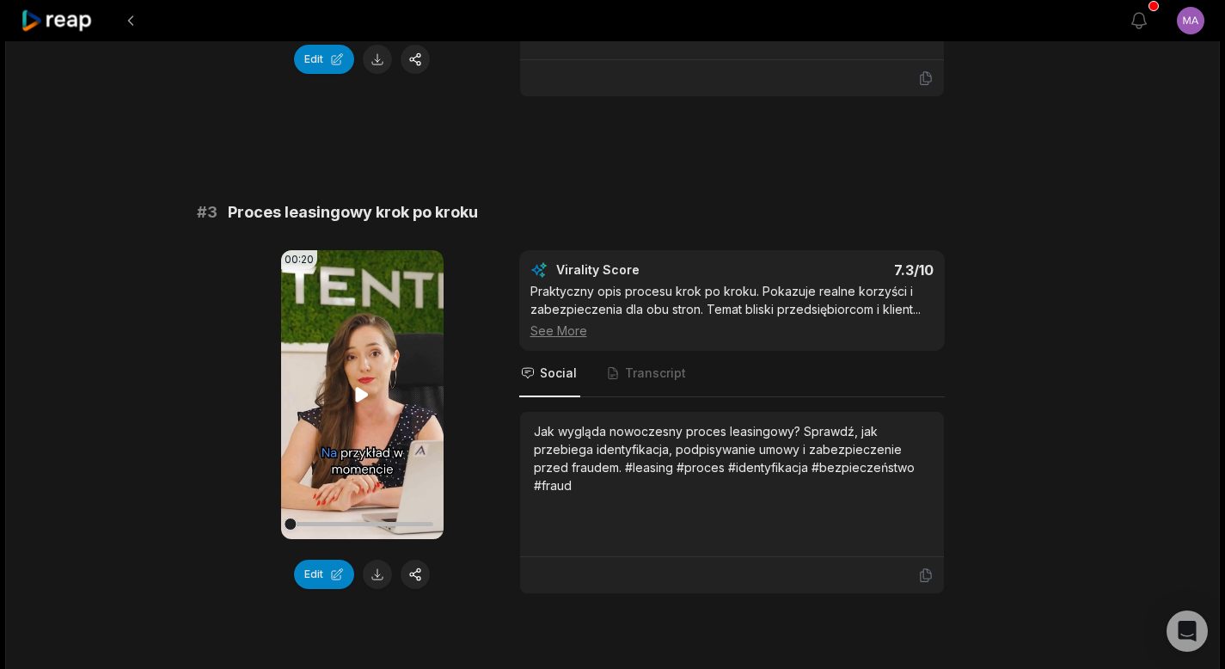
click at [365, 400] on icon at bounding box center [362, 394] width 21 height 21
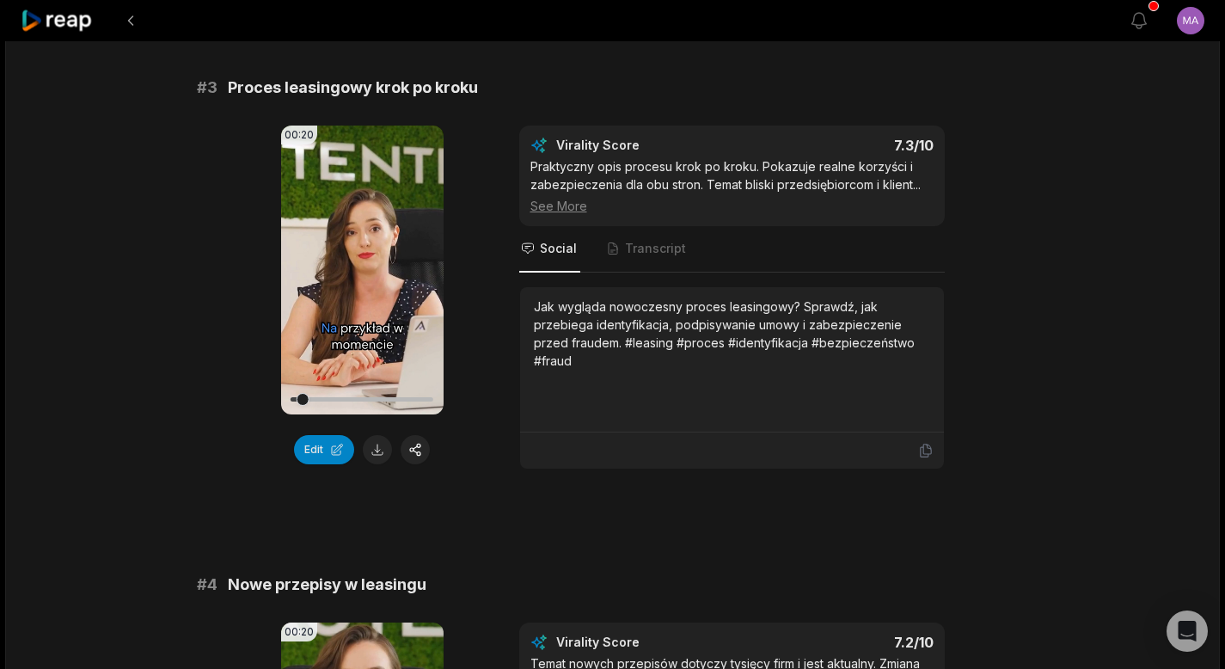
scroll to position [1175, 0]
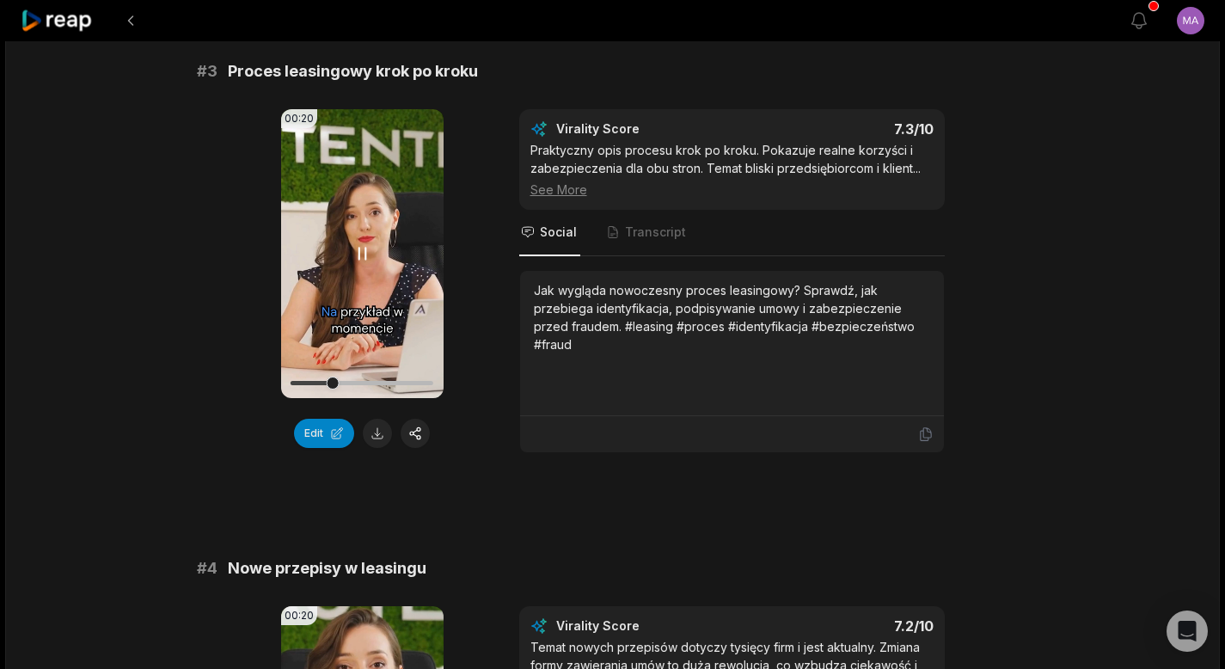
click at [364, 254] on icon at bounding box center [362, 253] width 7 height 11
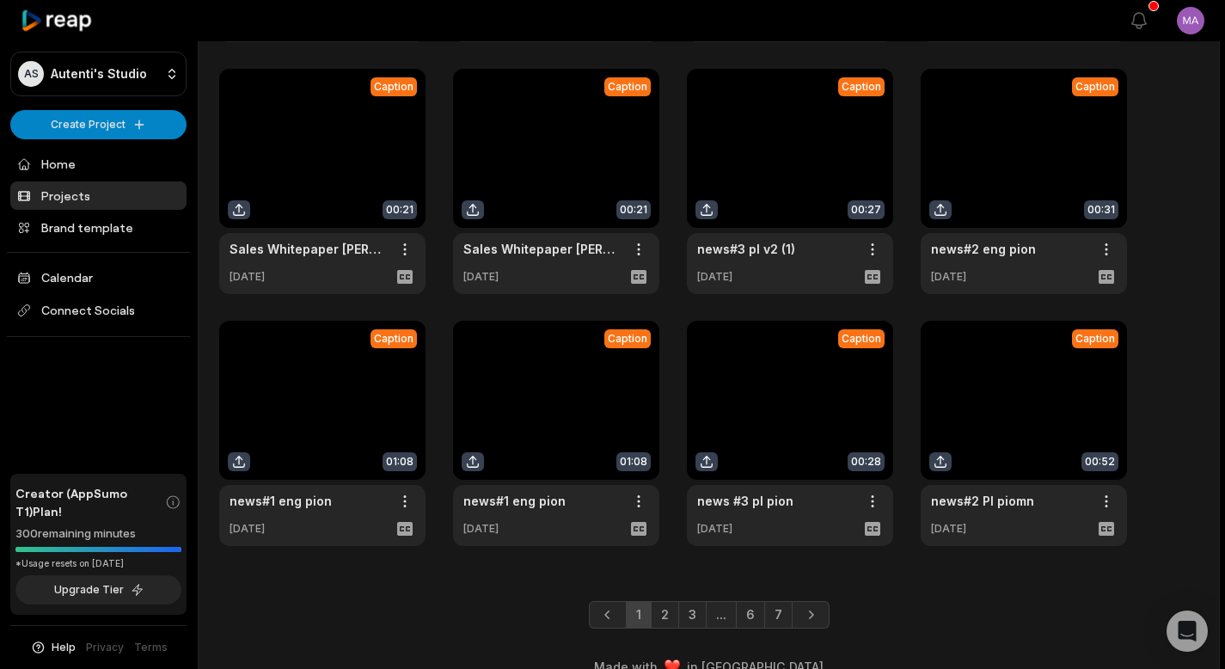
scroll to position [333, 0]
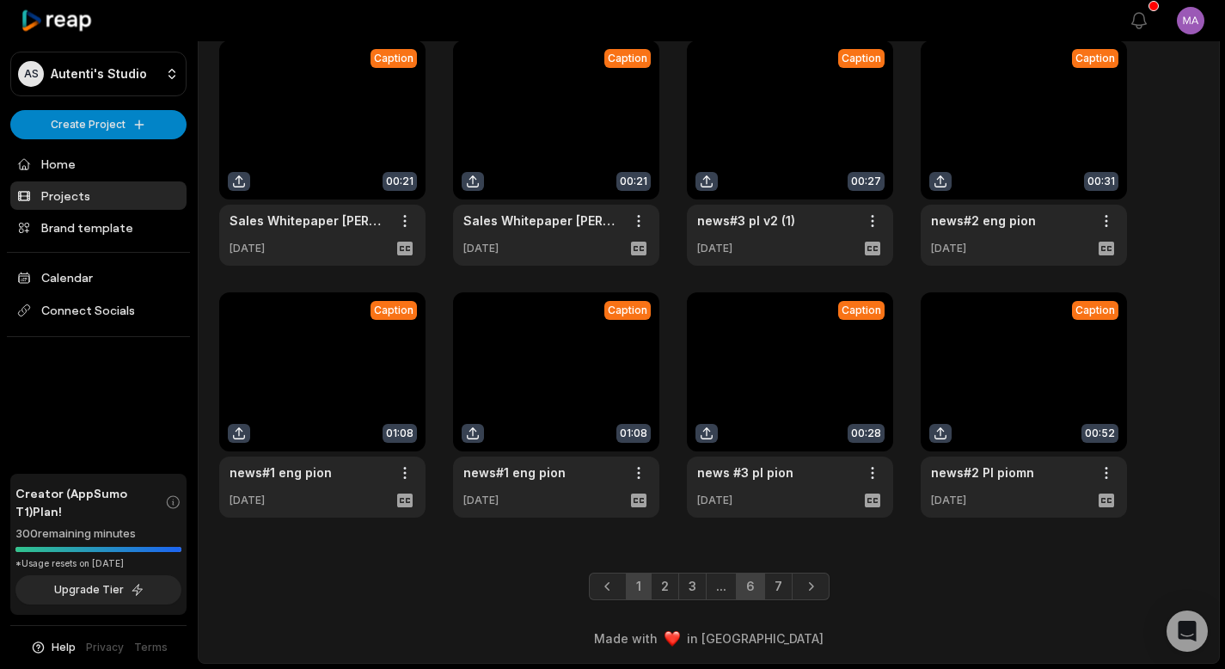
click at [747, 592] on link "6" at bounding box center [750, 587] width 29 height 28
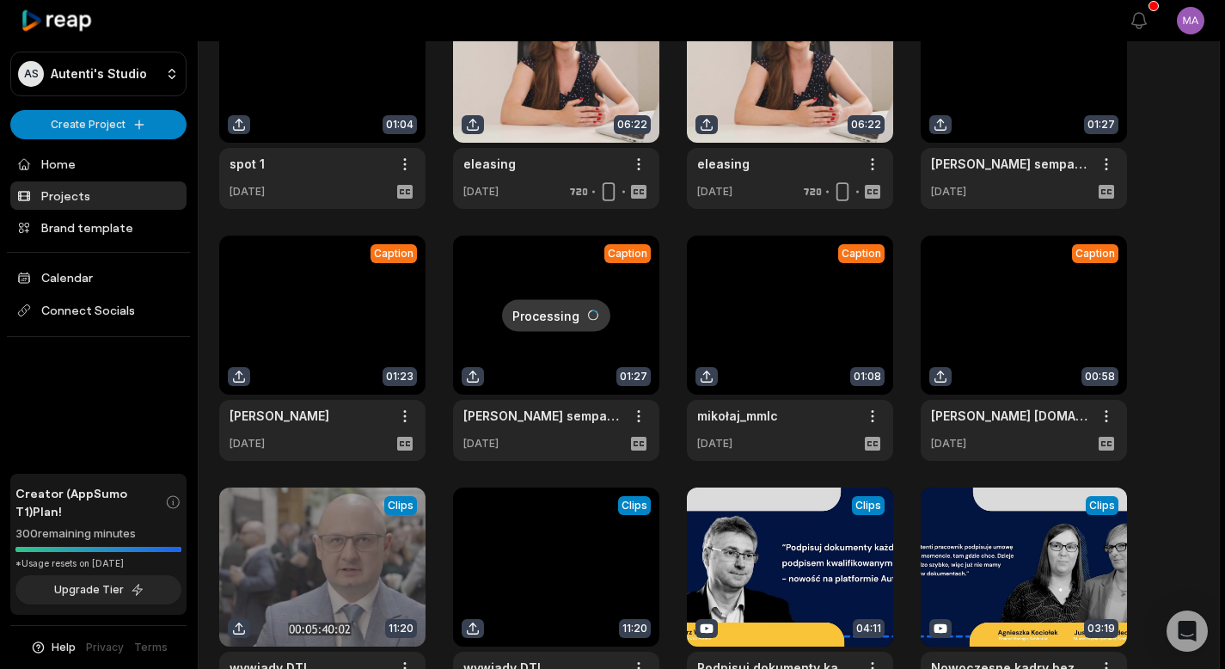
scroll to position [0, 0]
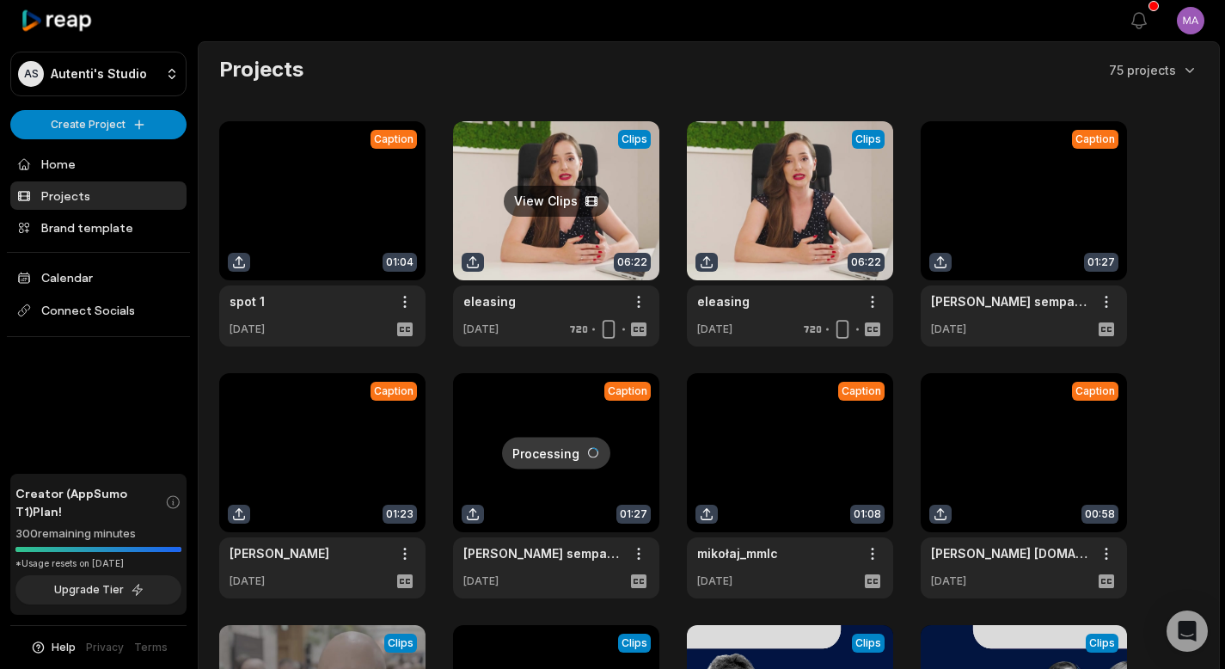
click at [561, 175] on link at bounding box center [556, 233] width 206 height 225
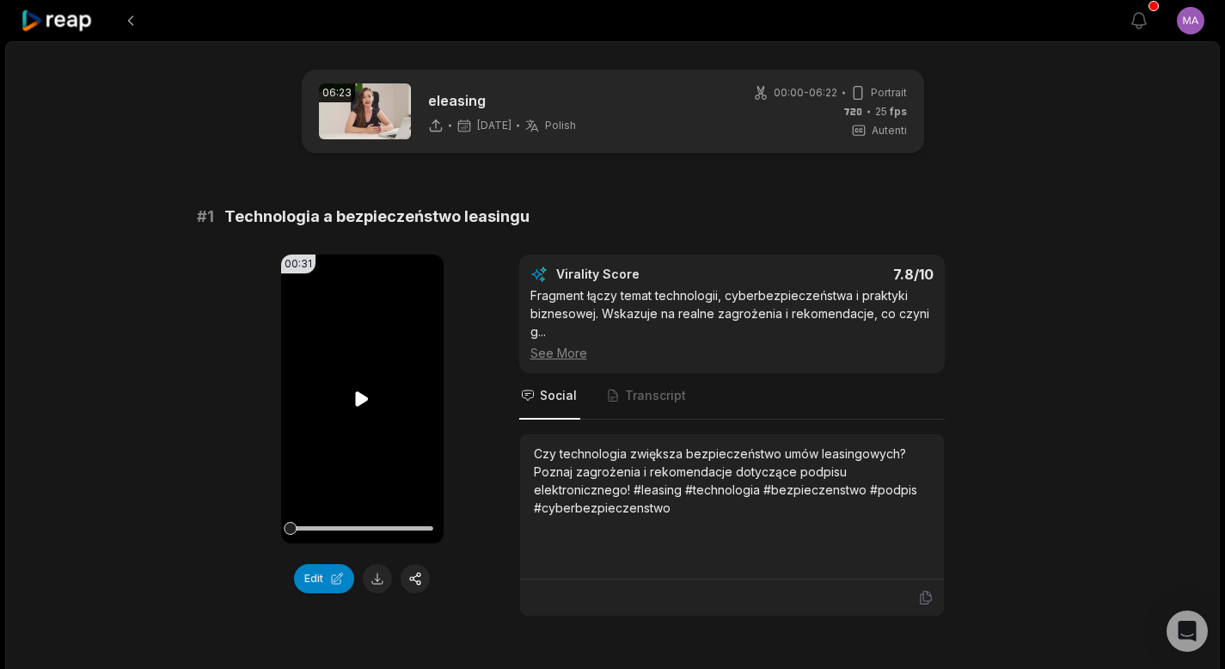
click at [362, 403] on icon at bounding box center [362, 399] width 21 height 21
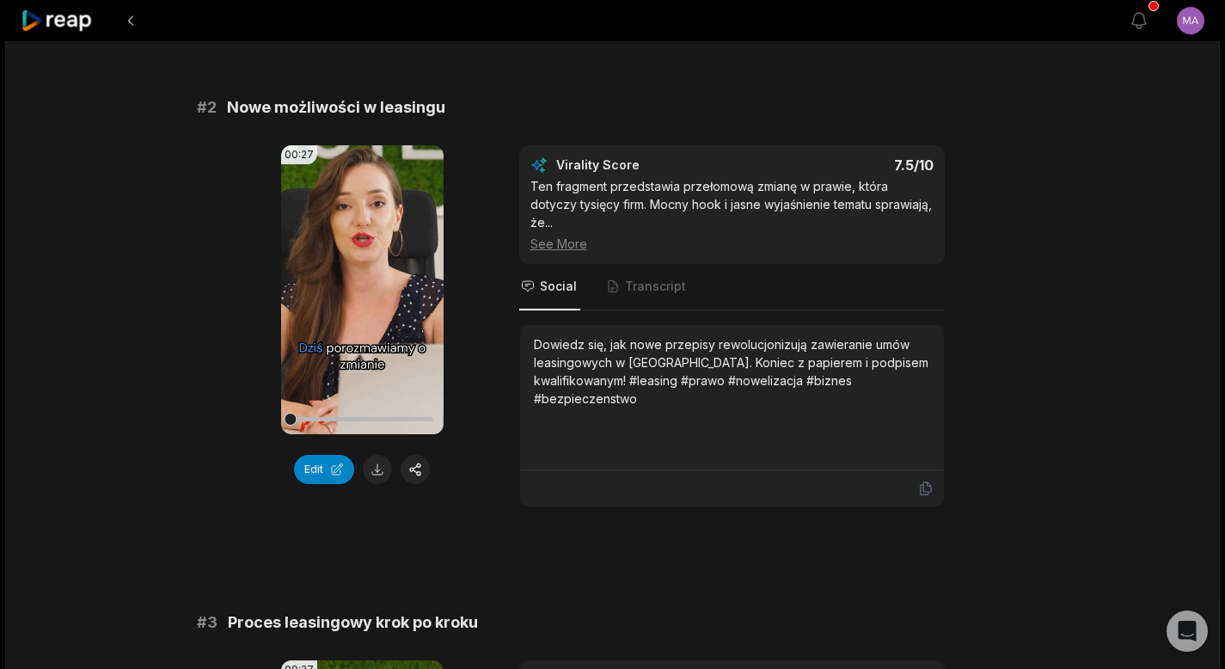
scroll to position [628, 0]
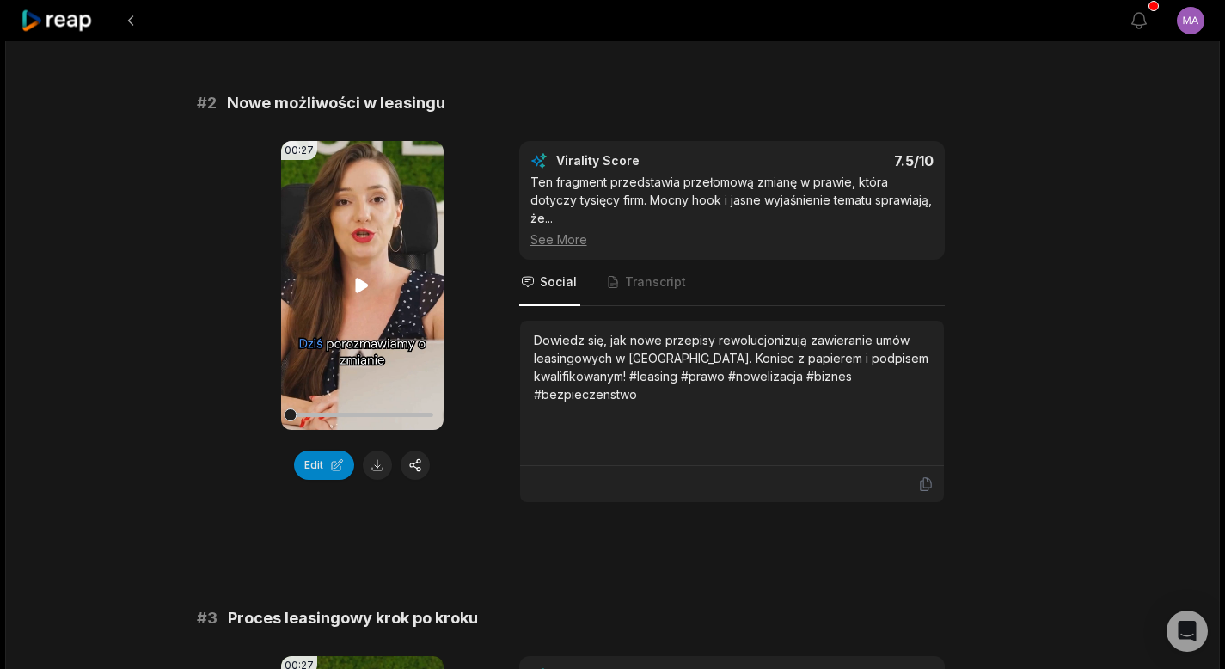
click at [361, 280] on icon at bounding box center [362, 285] width 13 height 15
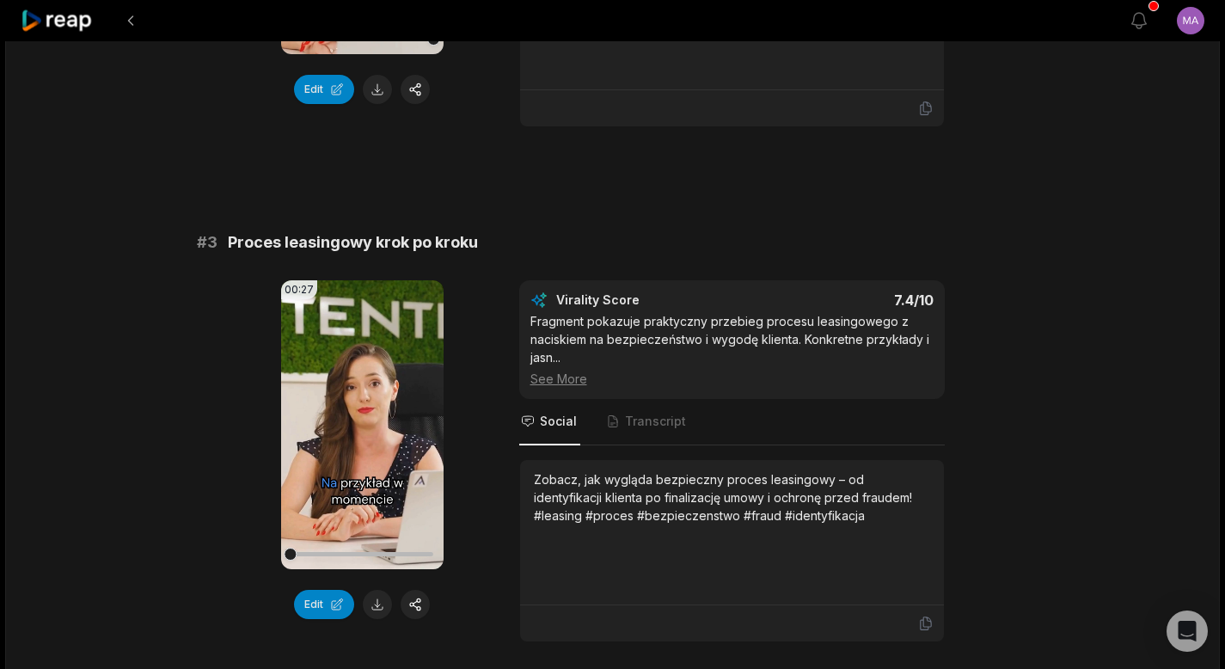
scroll to position [1055, 0]
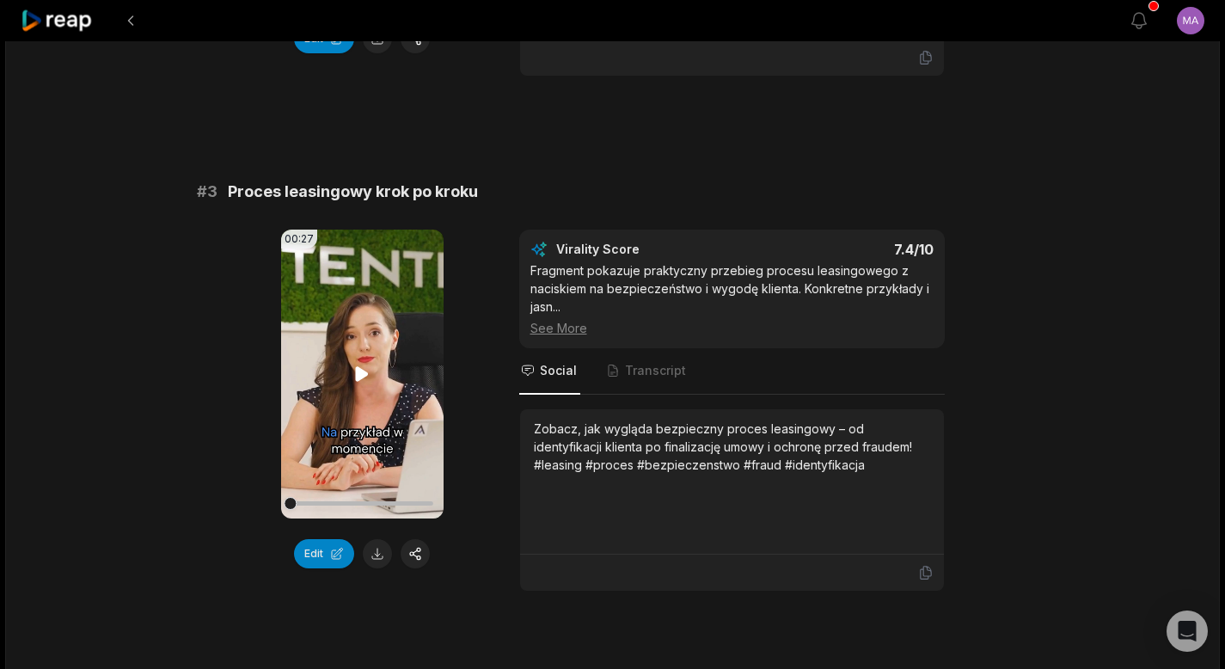
click at [363, 377] on icon at bounding box center [362, 373] width 13 height 15
click at [383, 561] on button at bounding box center [377, 553] width 29 height 29
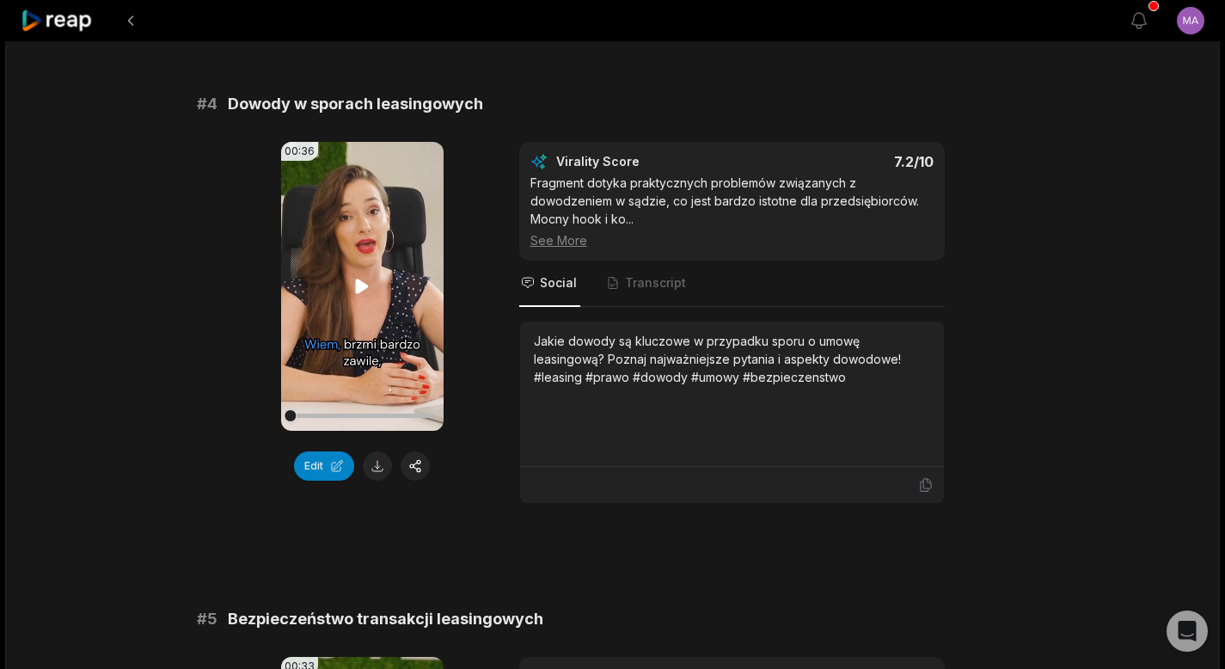
scroll to position [1635, 0]
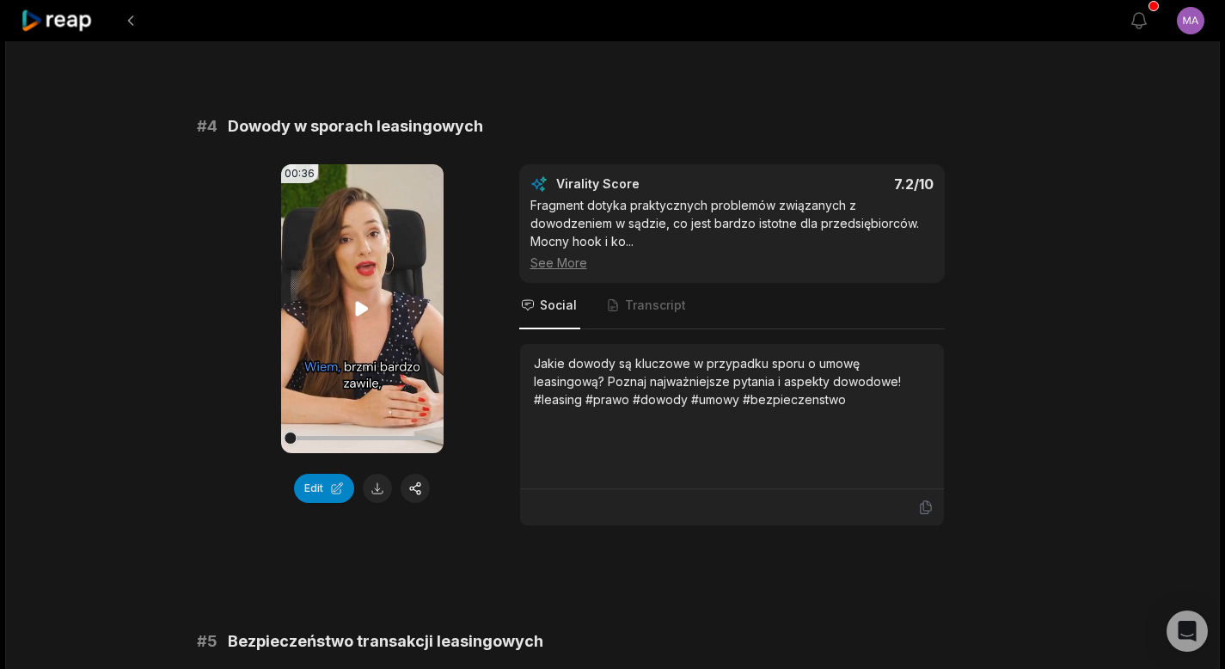
click at [363, 313] on icon at bounding box center [362, 308] width 21 height 21
click at [393, 437] on div at bounding box center [362, 438] width 143 height 4
click at [397, 440] on div at bounding box center [362, 438] width 143 height 30
click at [365, 314] on icon at bounding box center [362, 308] width 7 height 11
click at [364, 309] on icon at bounding box center [362, 308] width 13 height 15
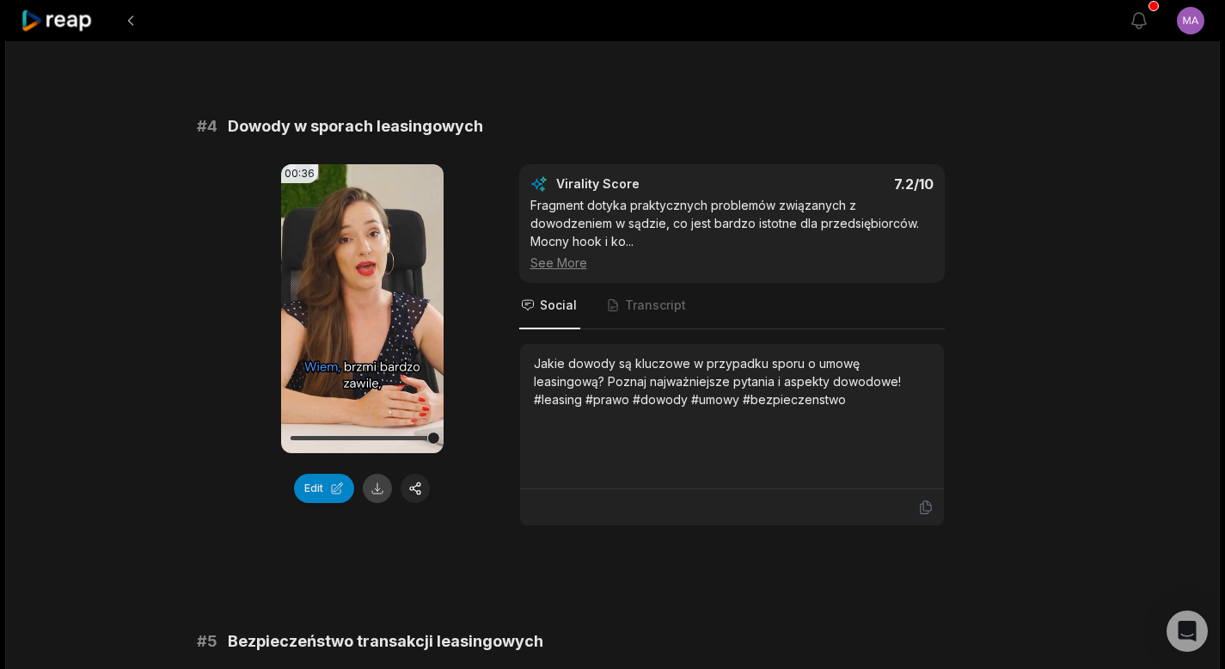
click at [382, 489] on button at bounding box center [377, 488] width 29 height 29
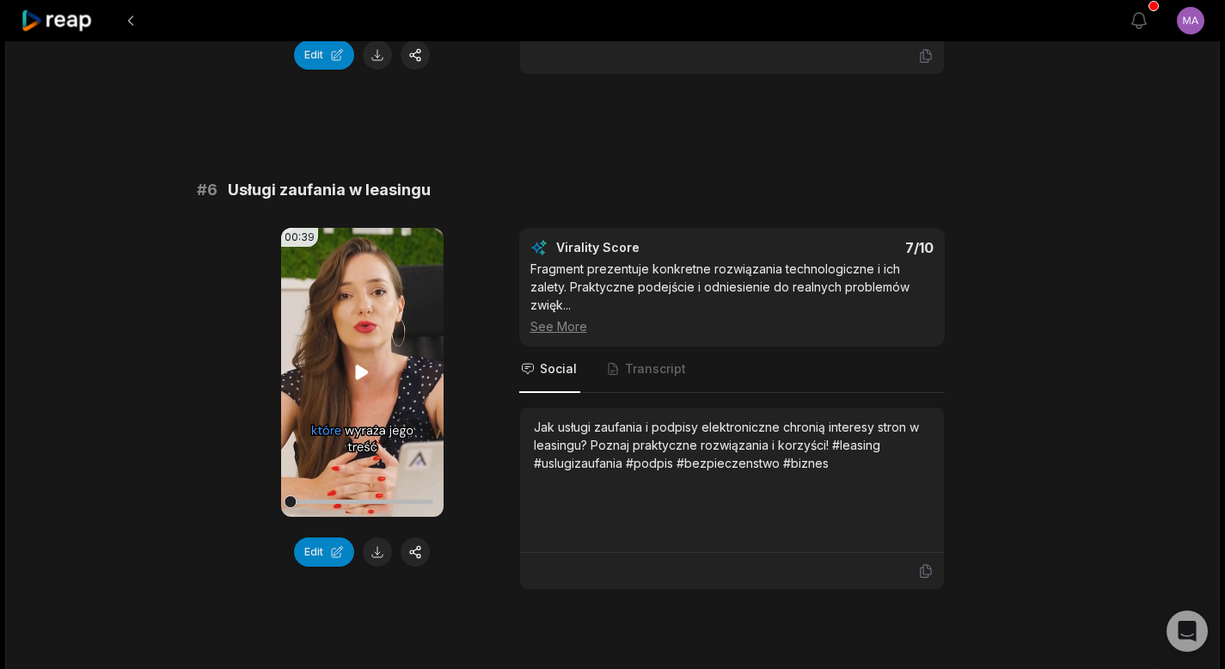
scroll to position [2600, 0]
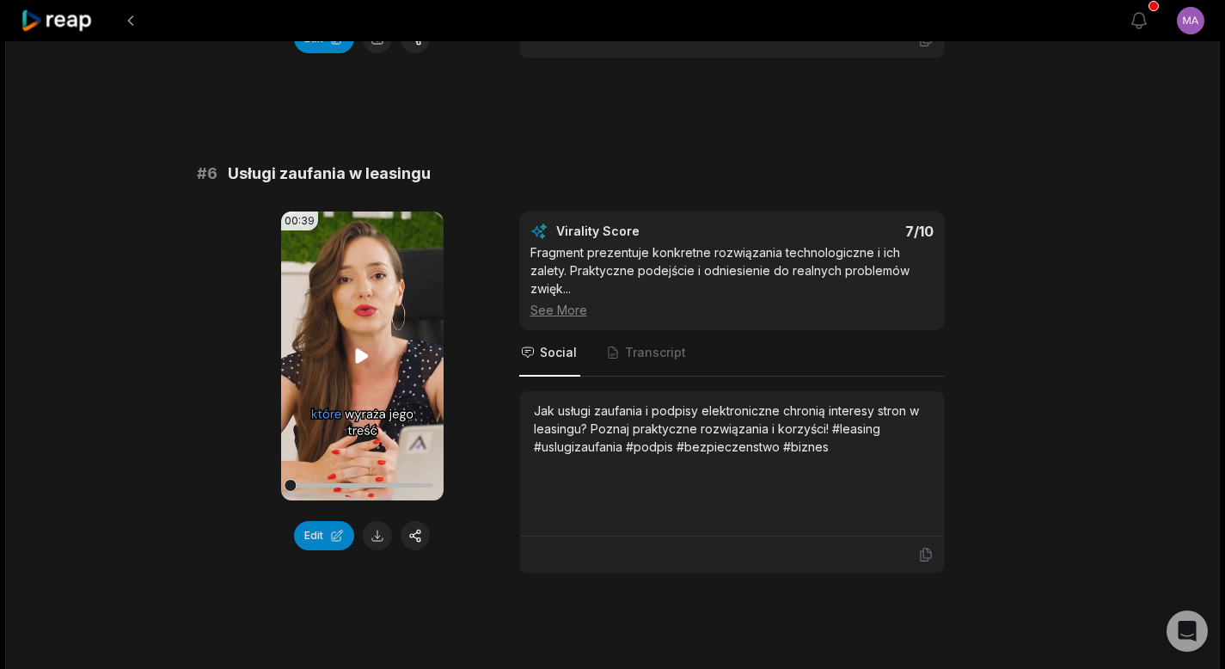
click at [359, 357] on icon at bounding box center [362, 355] width 13 height 15
click at [364, 358] on icon at bounding box center [362, 355] width 7 height 11
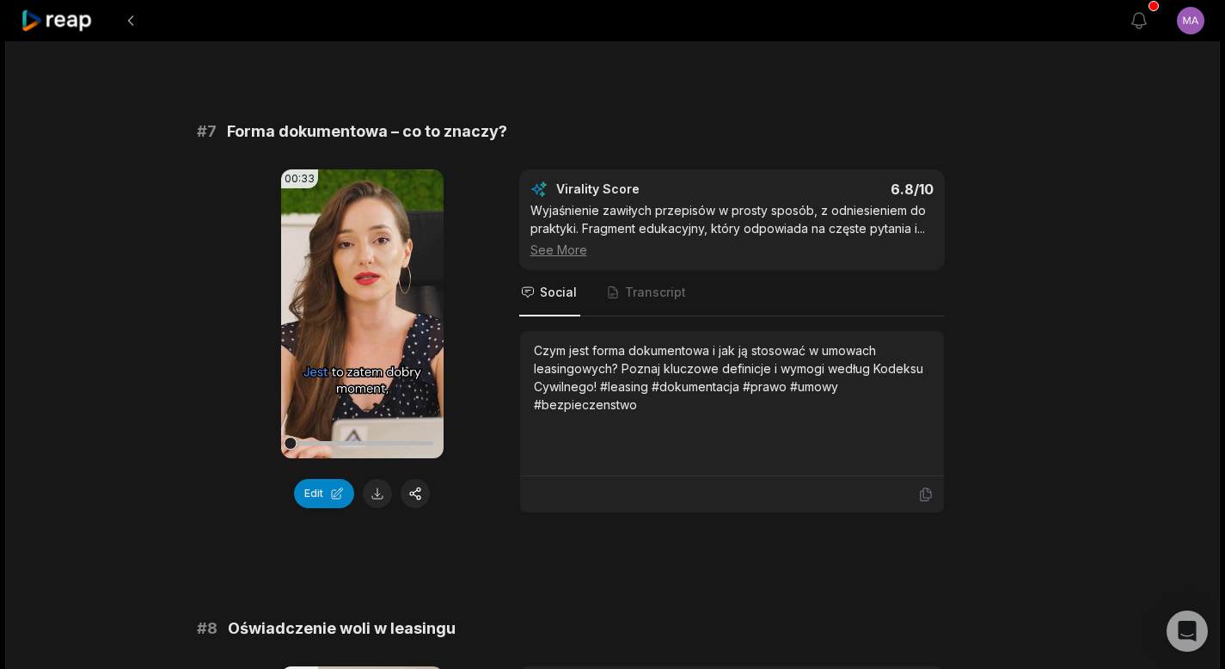
scroll to position [3203, 0]
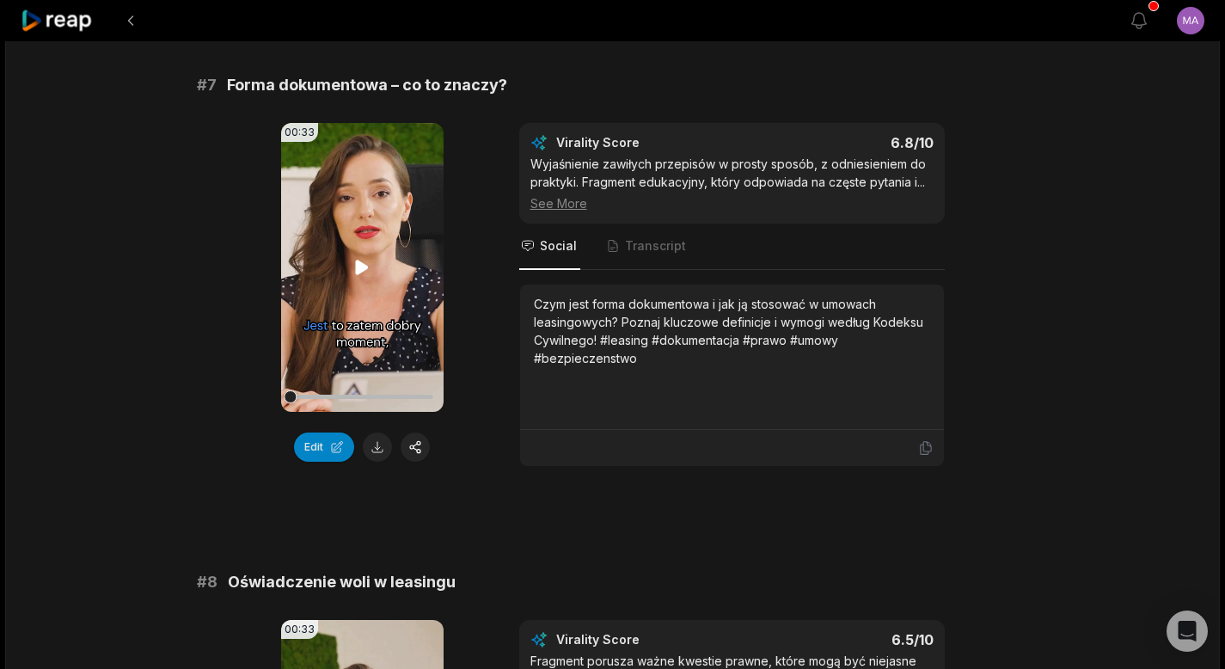
click at [358, 275] on icon at bounding box center [362, 267] width 21 height 21
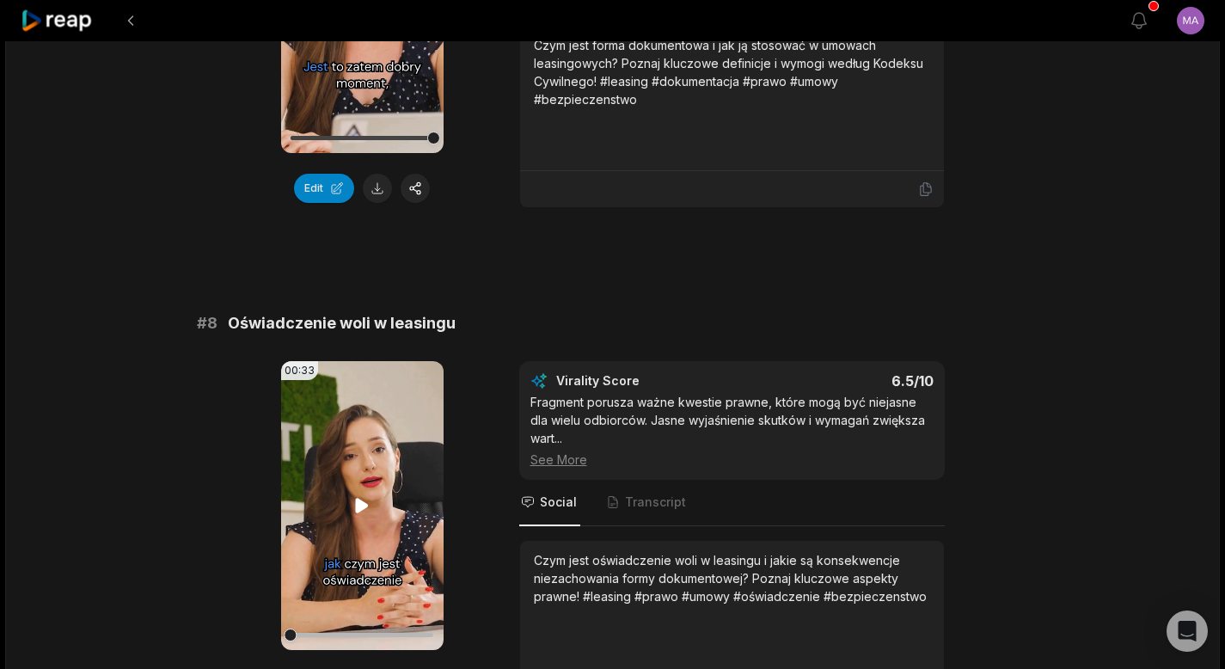
scroll to position [3646, 0]
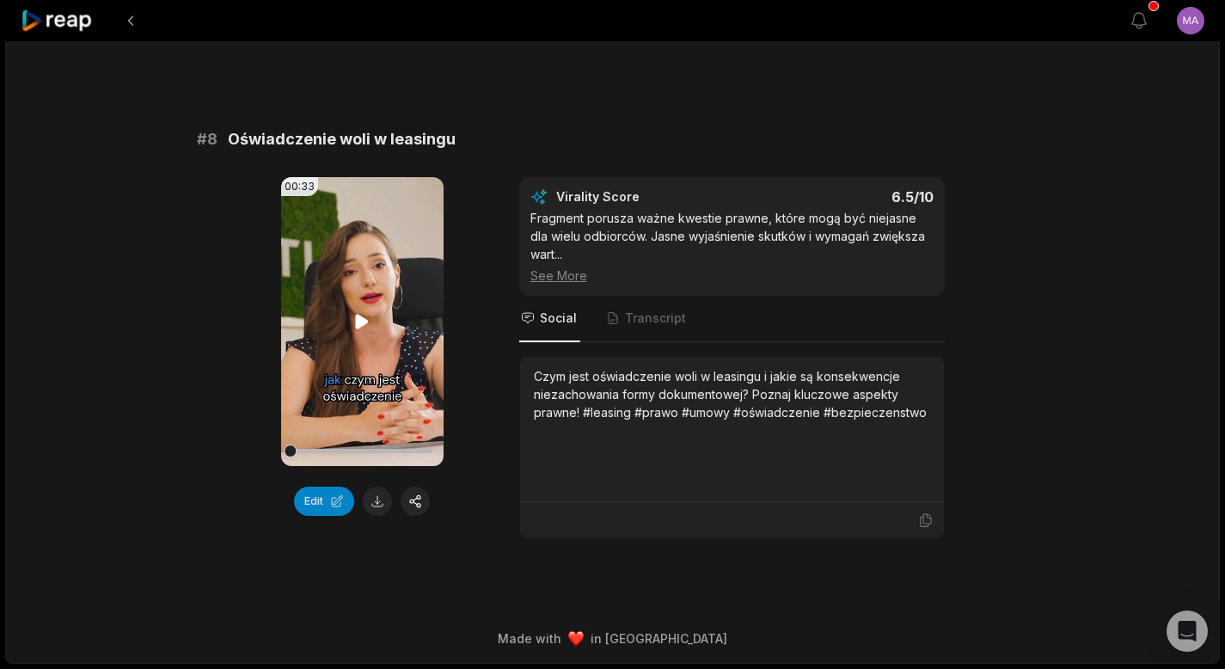
click at [357, 326] on icon at bounding box center [362, 321] width 13 height 15
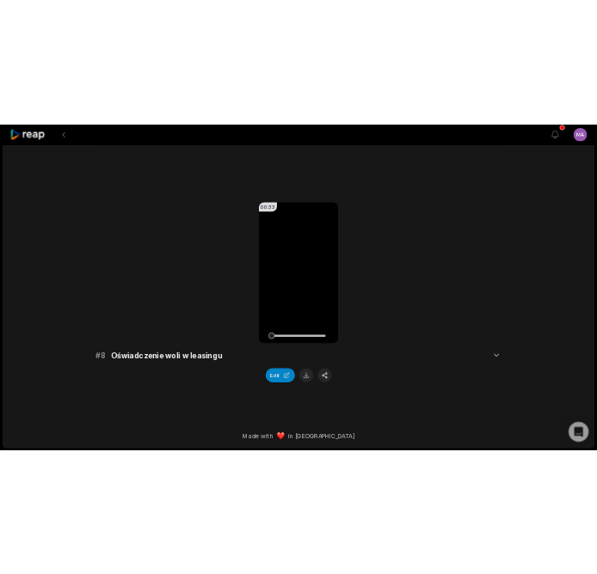
scroll to position [2582, 0]
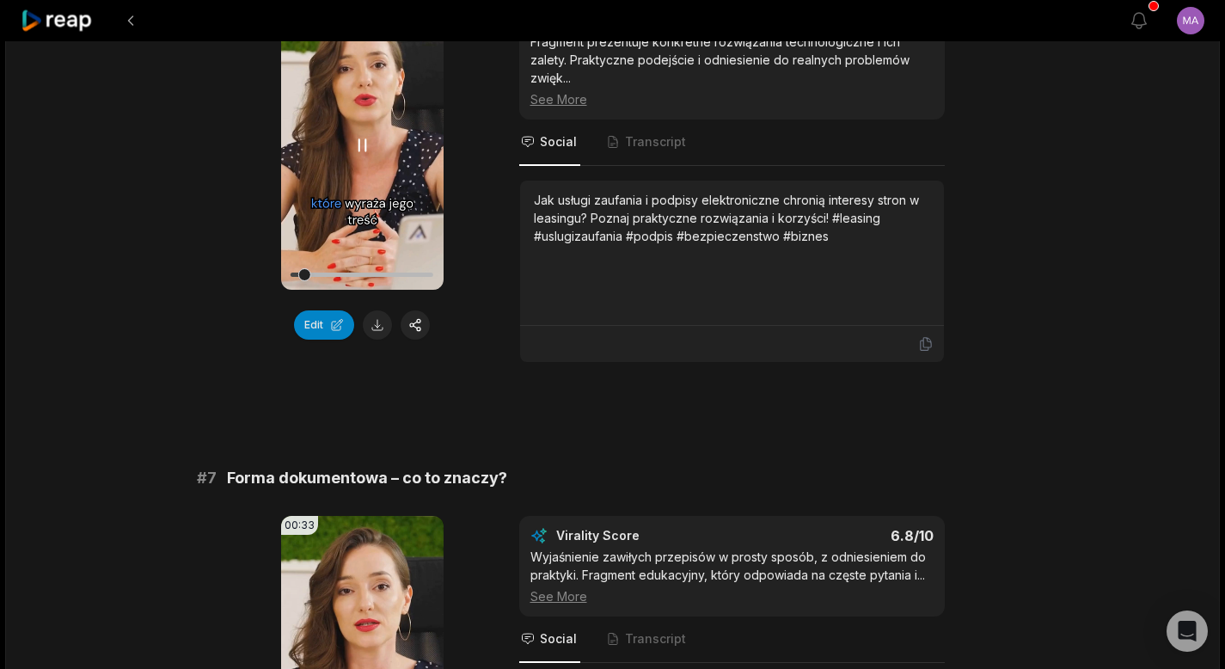
click at [362, 148] on icon at bounding box center [362, 145] width 21 height 21
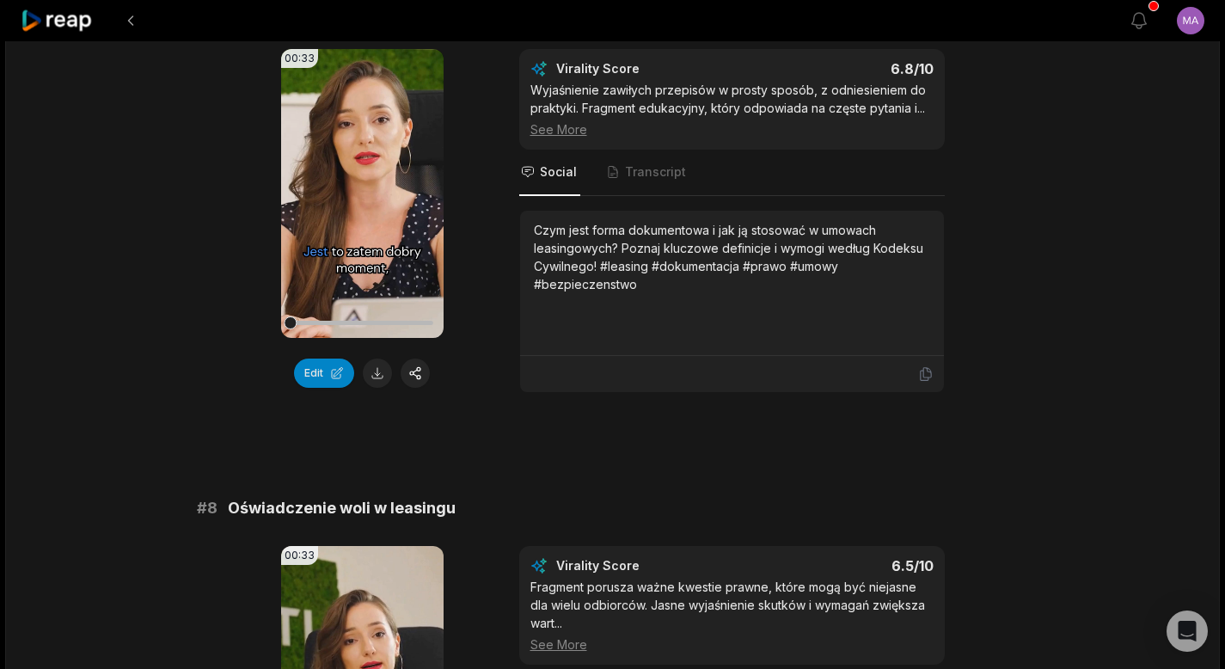
scroll to position [3594, 0]
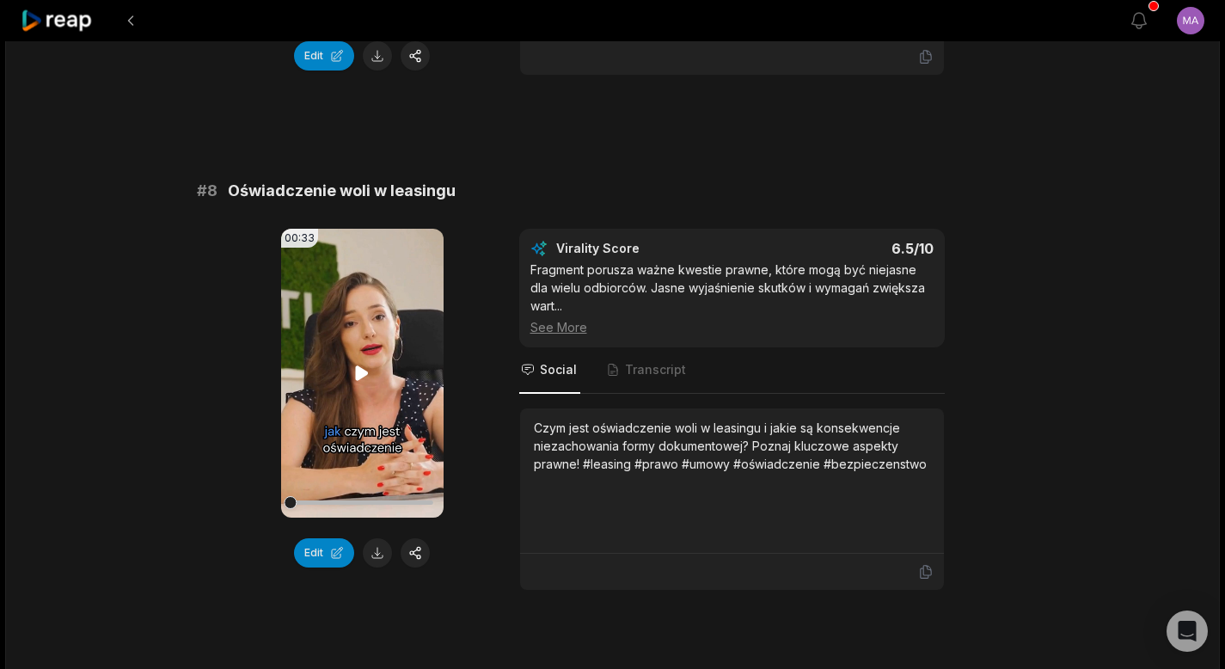
click at [358, 365] on icon at bounding box center [362, 372] width 13 height 15
drag, startPoint x: 303, startPoint y: 503, endPoint x: 349, endPoint y: 505, distance: 46.5
click at [331, 505] on div at bounding box center [324, 502] width 13 height 13
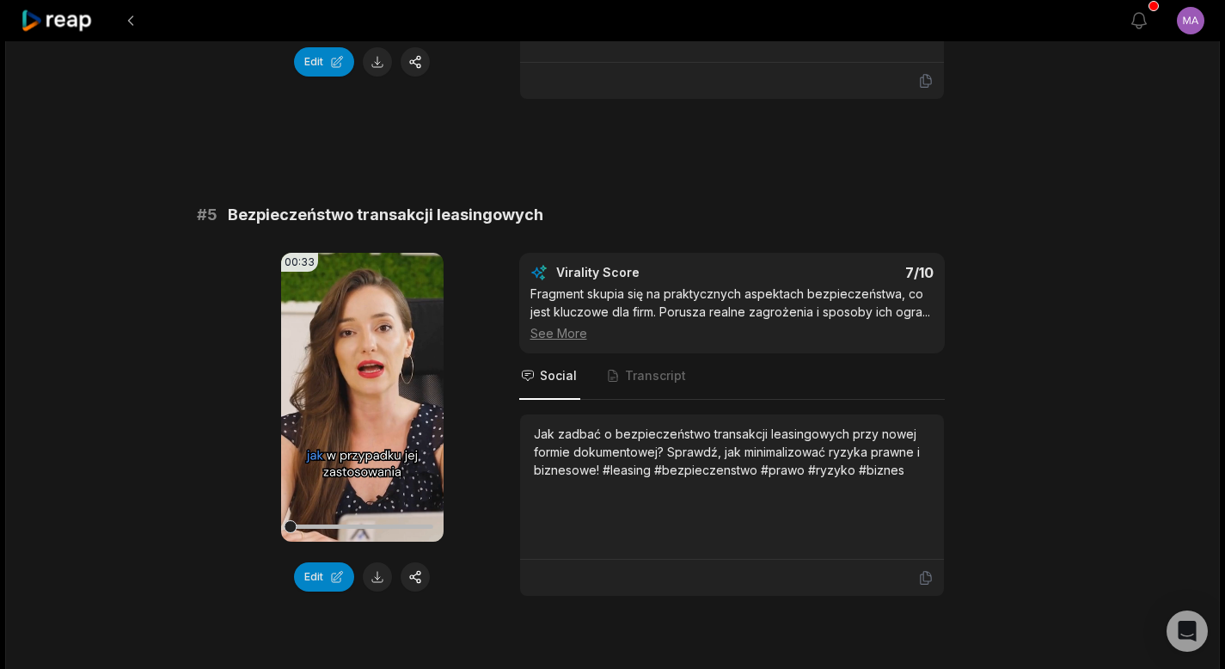
scroll to position [2061, 0]
click at [363, 407] on icon at bounding box center [362, 397] width 21 height 21
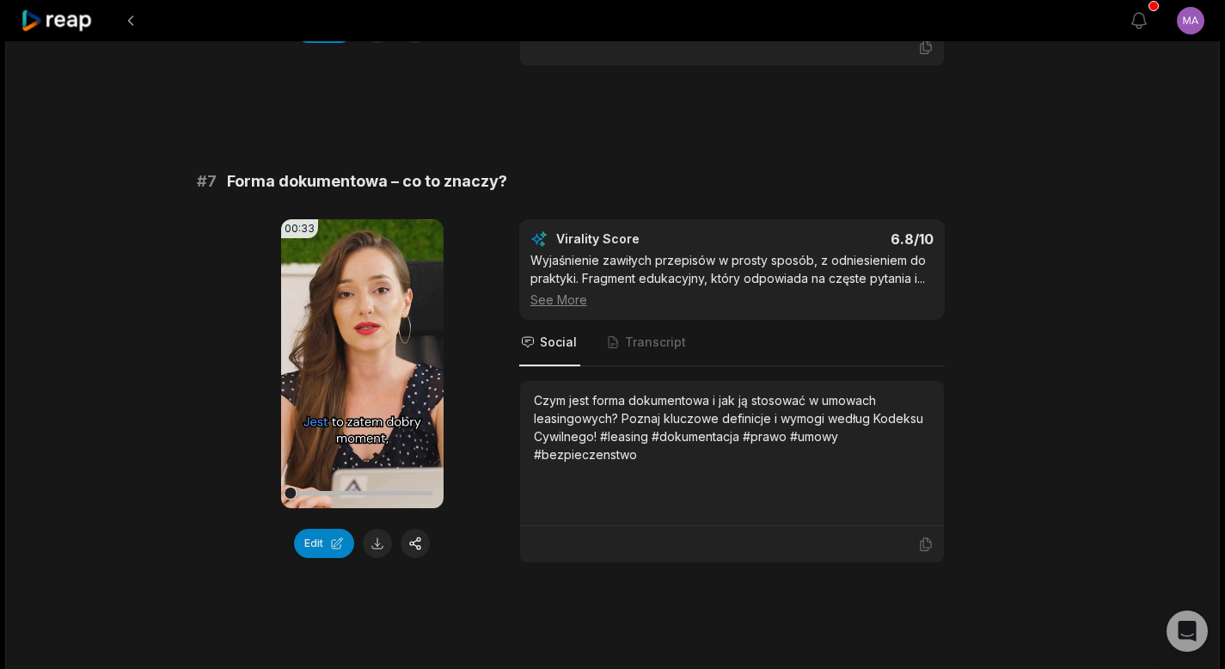
scroll to position [3128, 0]
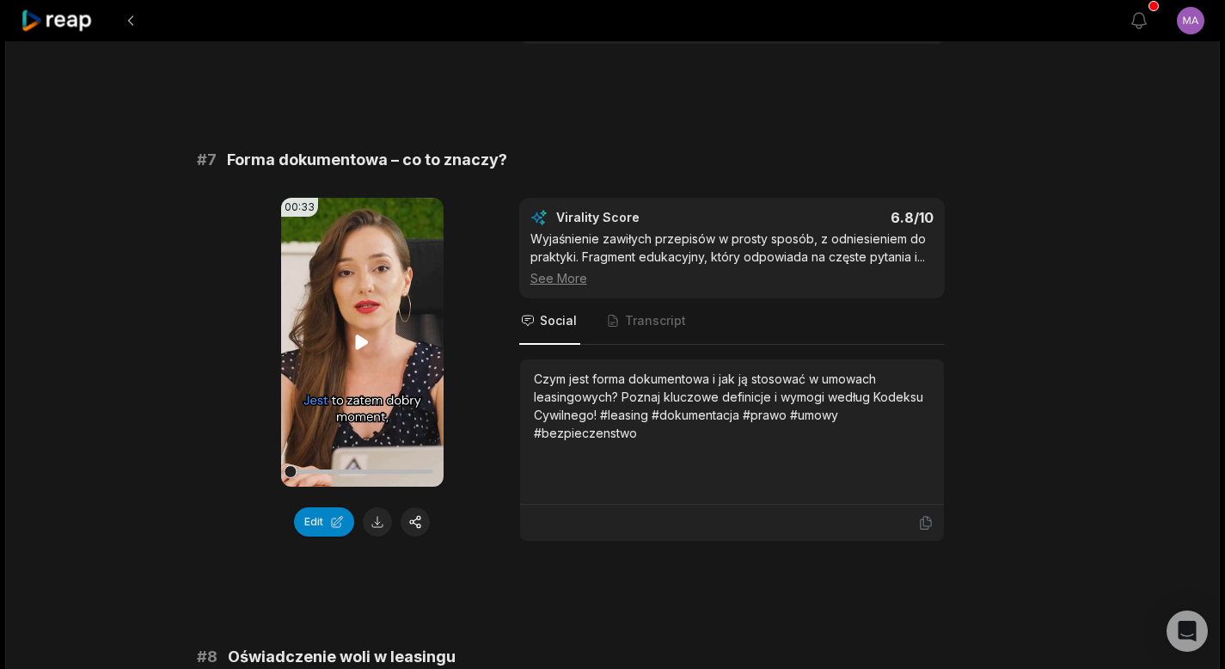
click at [357, 337] on icon at bounding box center [362, 341] width 13 height 15
click at [389, 470] on div at bounding box center [362, 471] width 143 height 4
click at [380, 528] on button at bounding box center [377, 521] width 29 height 29
